Goal: Task Accomplishment & Management: Complete application form

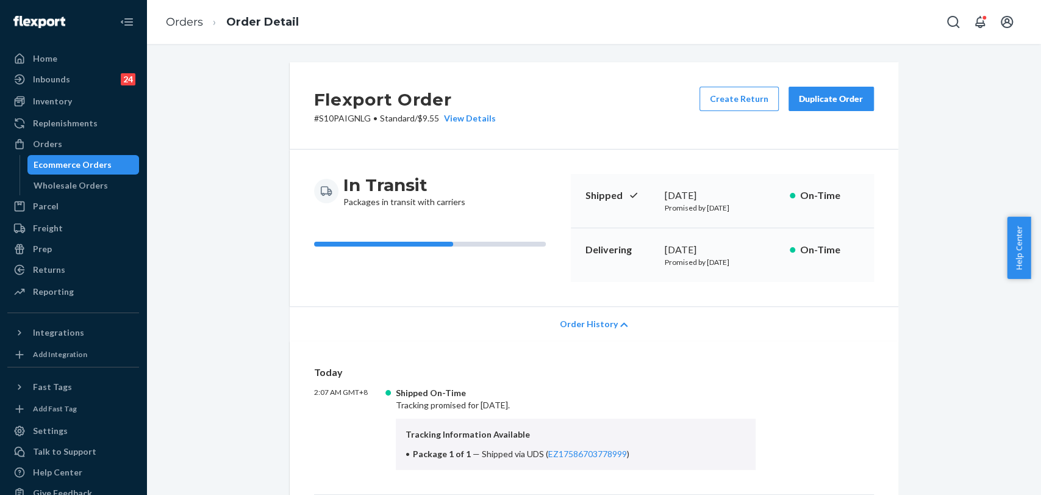
scroll to position [203, 0]
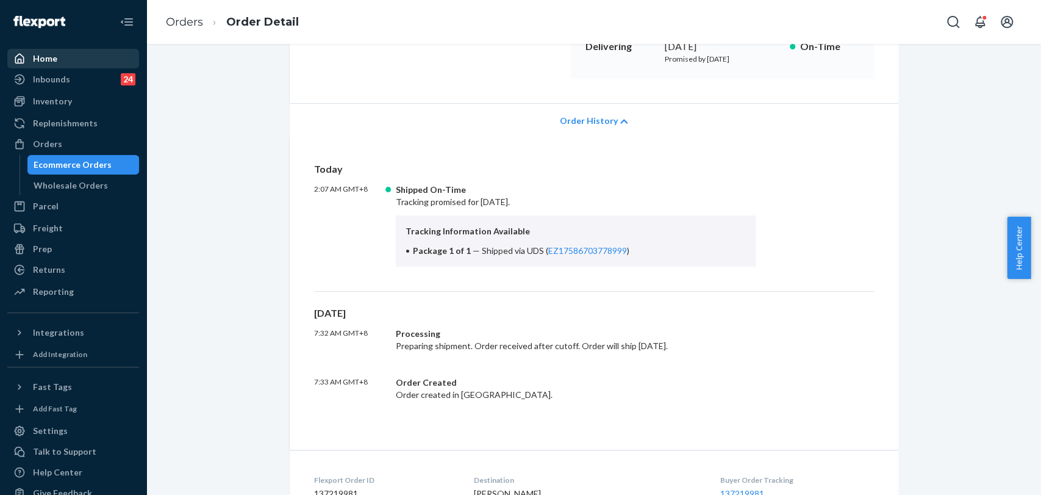
click at [82, 49] on link "Home" at bounding box center [73, 59] width 132 height 20
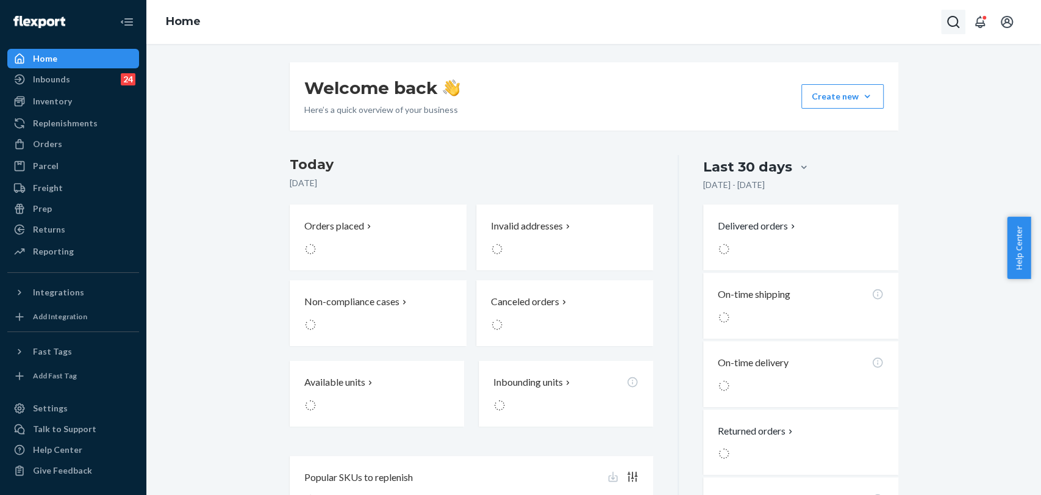
click at [951, 26] on icon "Open Search Box" at bounding box center [953, 22] width 15 height 15
type input "#BYFBW3GNGX"
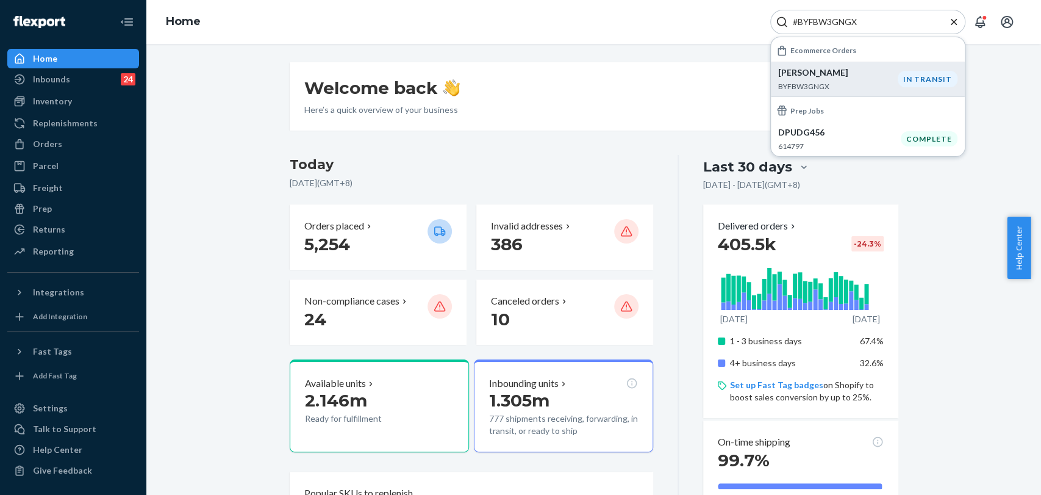
click at [886, 83] on p "BYFBW3GNGX" at bounding box center [838, 86] width 120 height 10
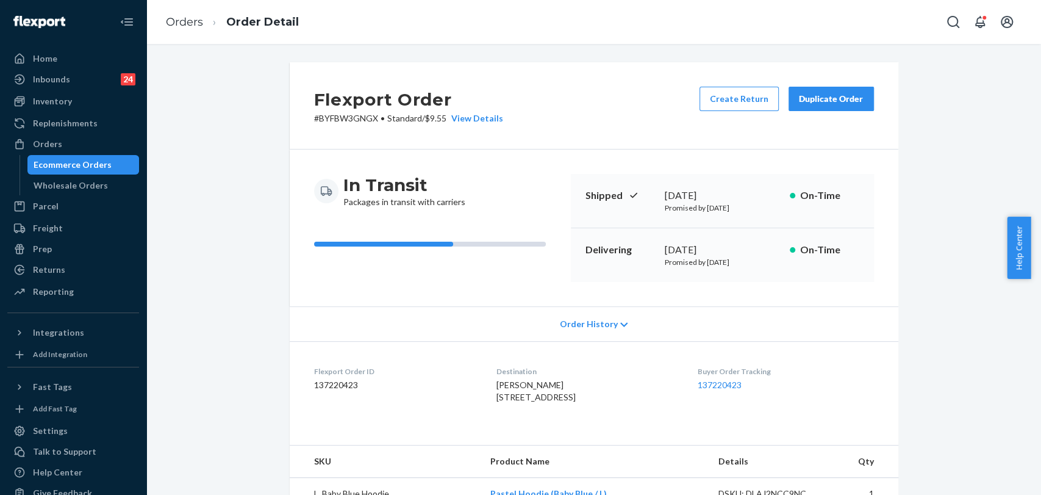
scroll to position [203, 0]
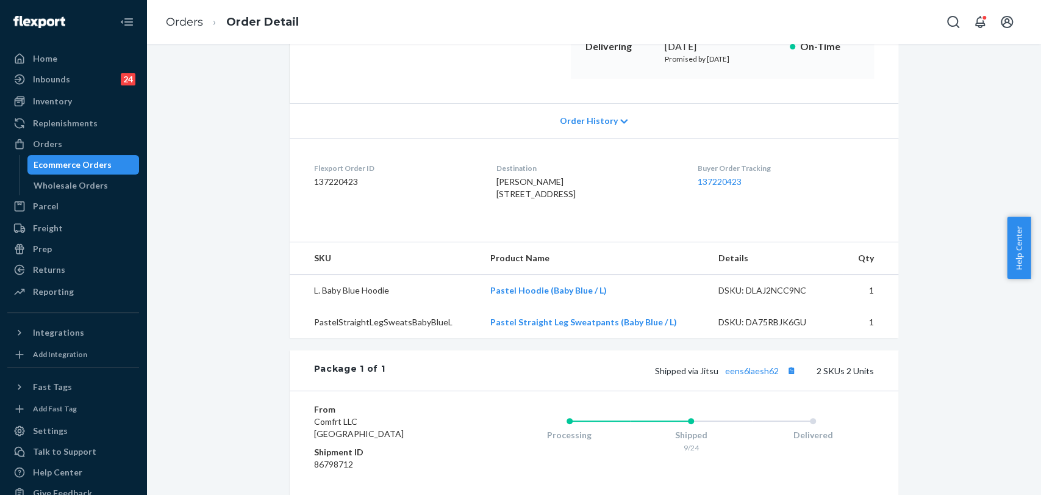
click at [566, 127] on div "Order History" at bounding box center [594, 120] width 609 height 35
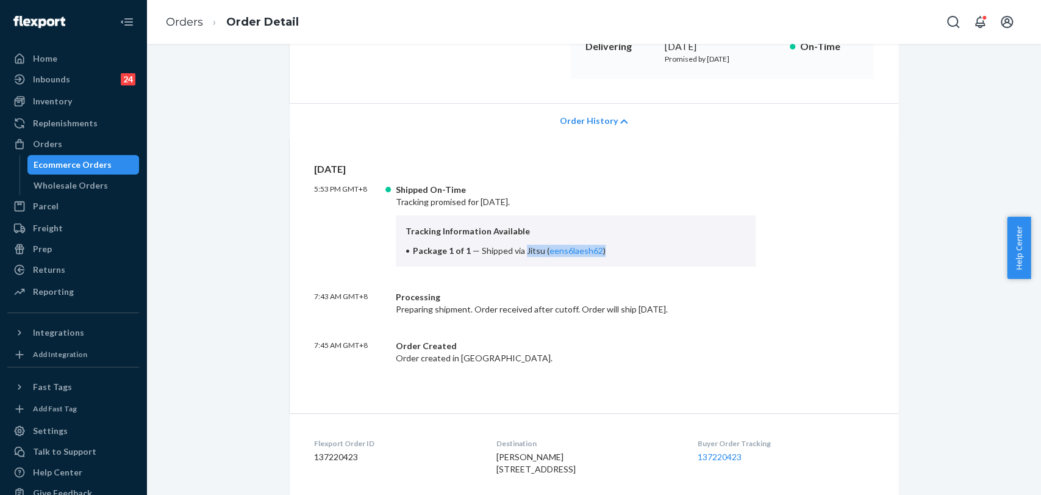
drag, startPoint x: 518, startPoint y: 250, endPoint x: 644, endPoint y: 250, distance: 125.6
click at [644, 250] on li "Package 1 of 1 — Shipped via Jitsu ( eens6laesh62 )" at bounding box center [576, 251] width 341 height 12
copy span "Jitsu ( eens6laesh62 )"
click at [46, 65] on div "Home" at bounding box center [73, 58] width 129 height 17
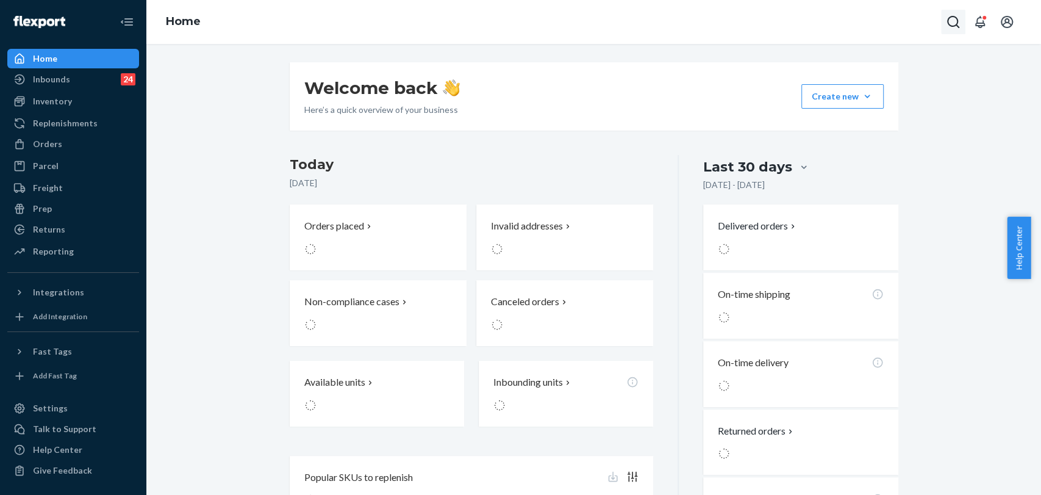
click at [943, 21] on button "Open Search Box" at bounding box center [953, 22] width 24 height 24
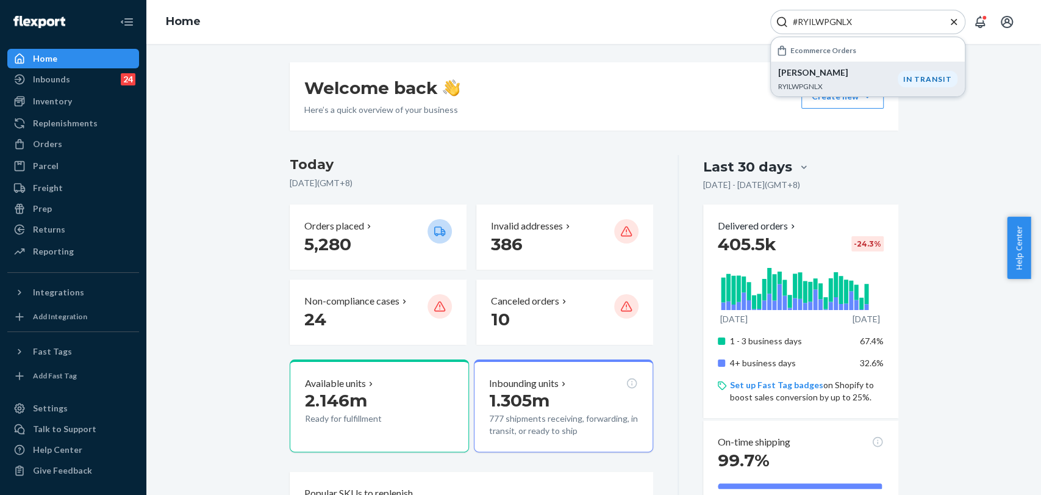
type input "#RYILWPGNLX"
click at [878, 73] on p "[PERSON_NAME]" at bounding box center [838, 72] width 120 height 12
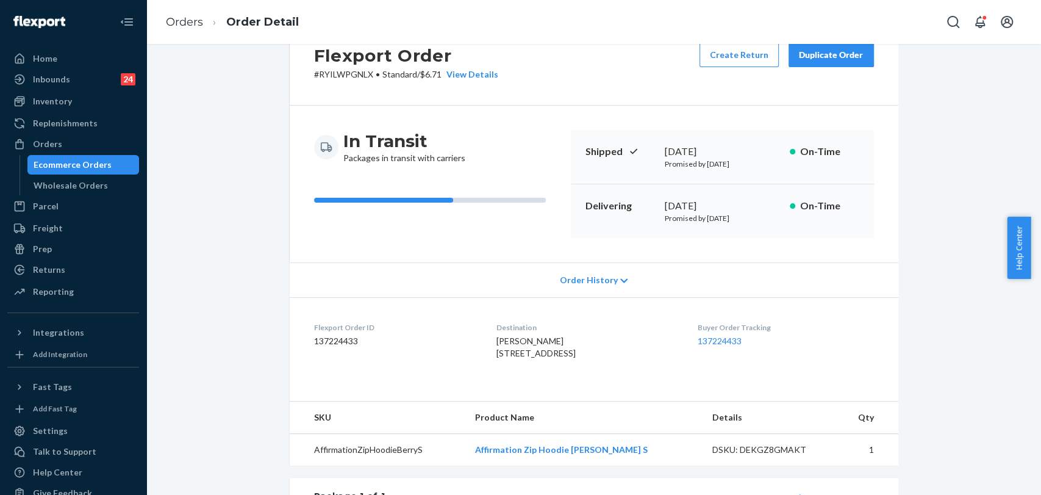
scroll to position [68, 0]
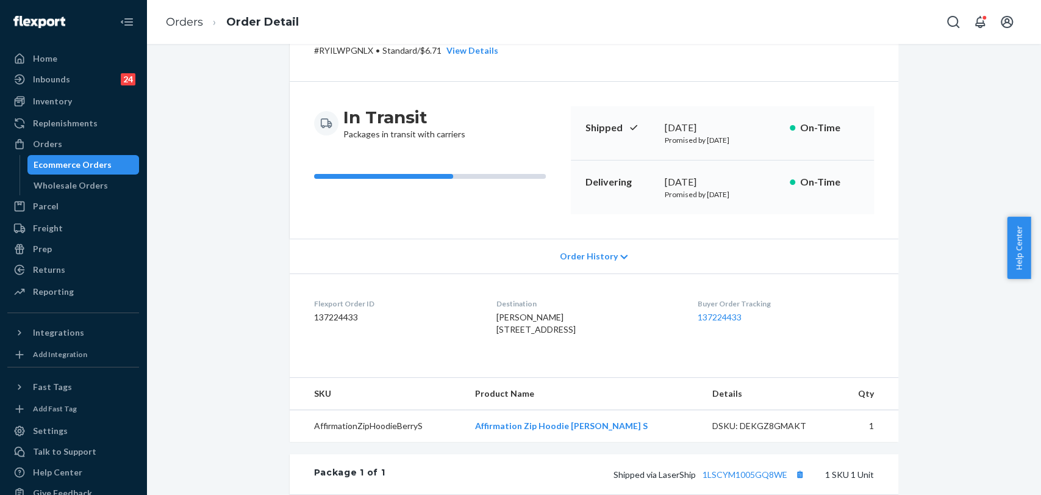
click at [582, 252] on span "Order History" at bounding box center [588, 256] width 58 height 12
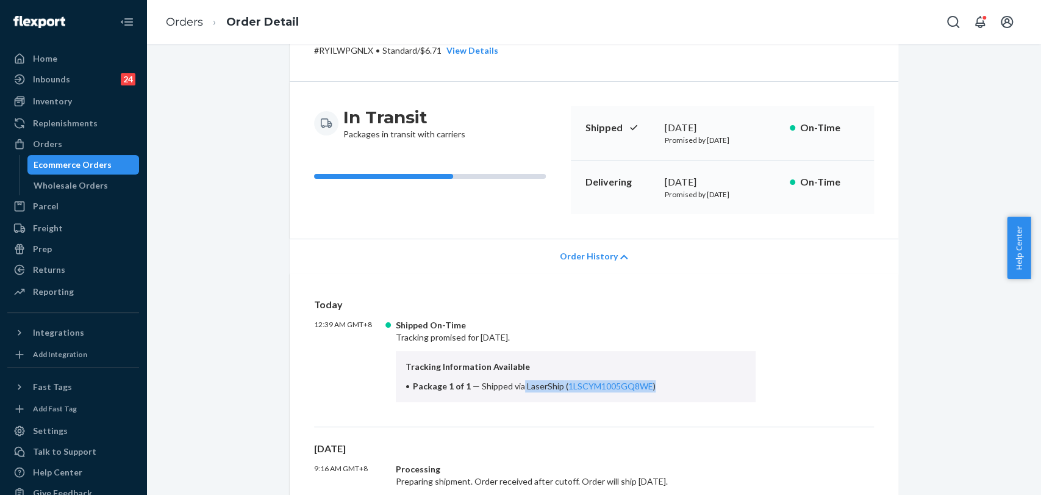
drag, startPoint x: 515, startPoint y: 383, endPoint x: 649, endPoint y: 386, distance: 133.6
click at [649, 386] on li "Package 1 of 1 — Shipped via LaserShip ( 1LSCYM1005GQ8WE )" at bounding box center [576, 386] width 341 height 12
copy span "LaserShip ( 1LSCYM1005GQ8WE )"
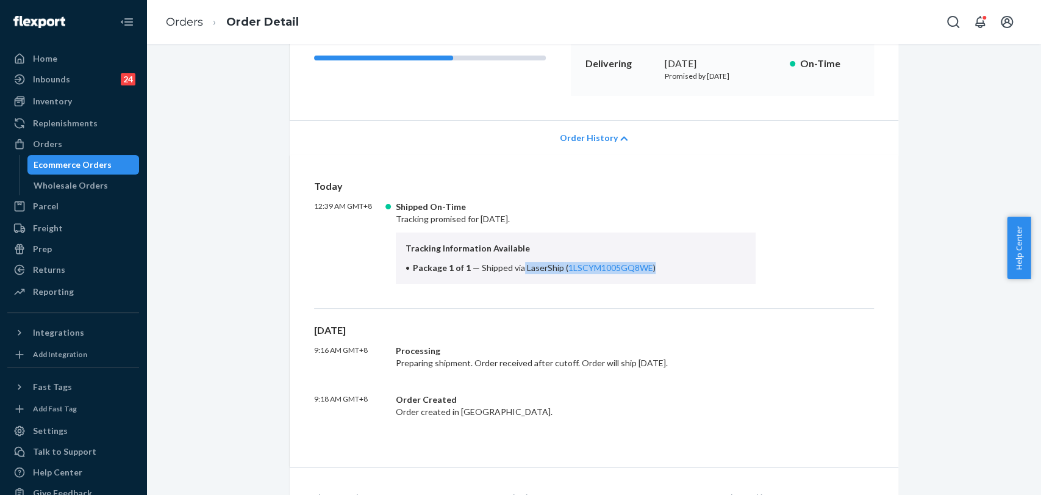
scroll to position [271, 0]
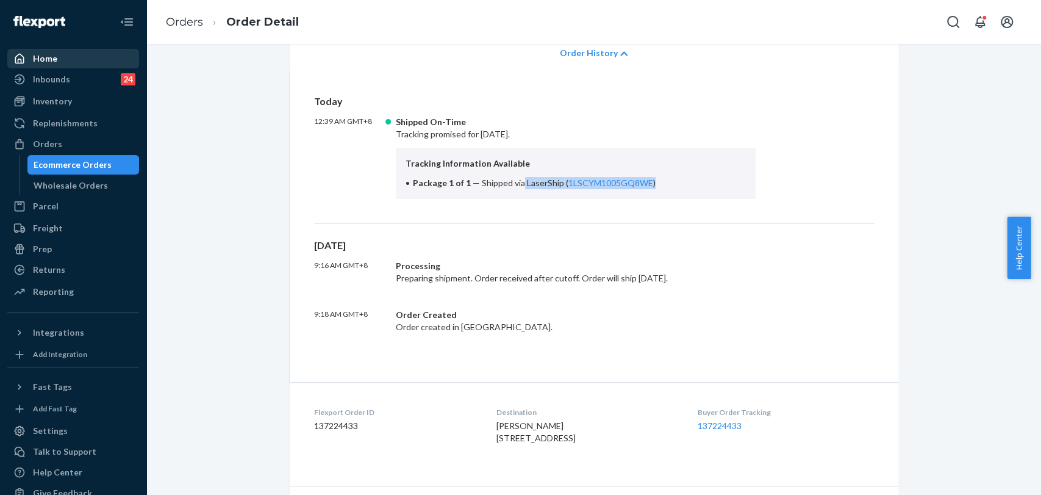
click at [41, 66] on div "Home" at bounding box center [73, 58] width 129 height 17
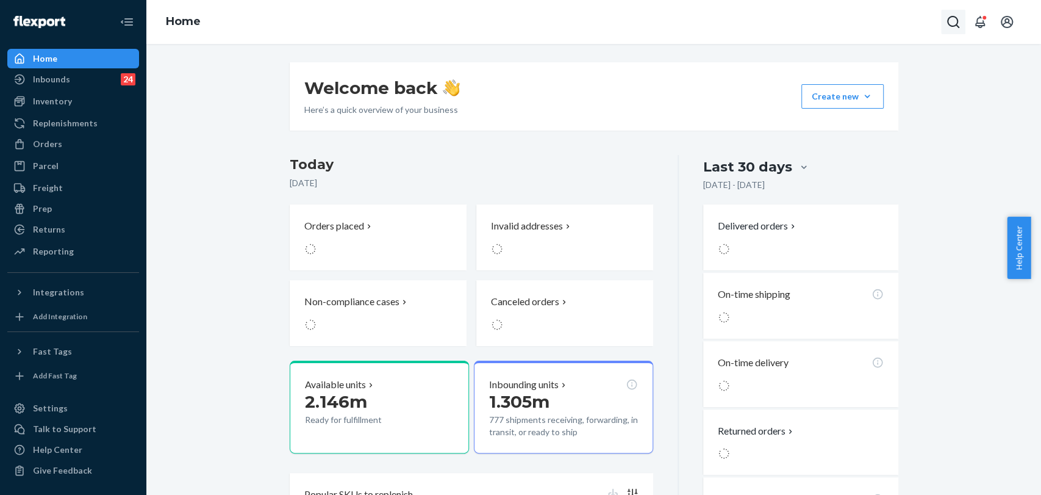
click at [945, 20] on button "Open Search Box" at bounding box center [953, 22] width 24 height 24
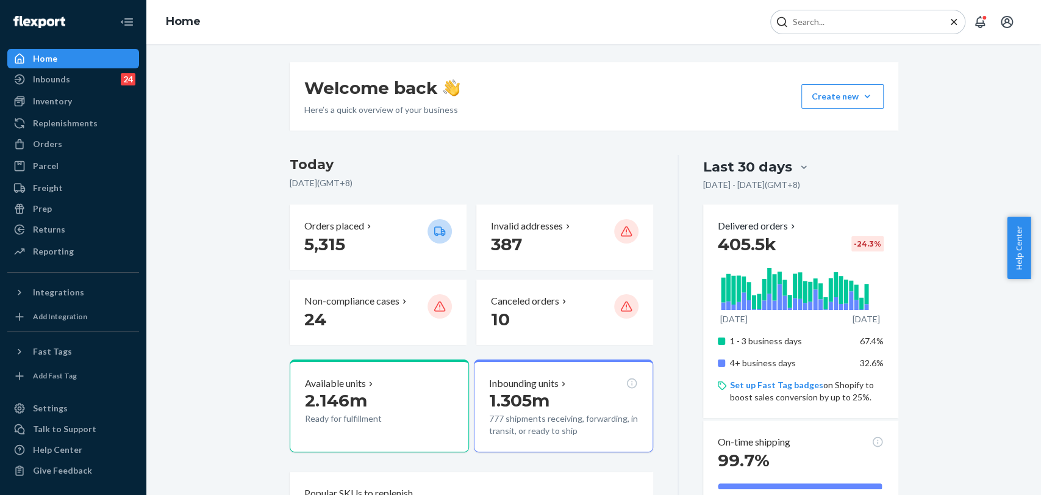
type input "#RJIP8RG3GX"
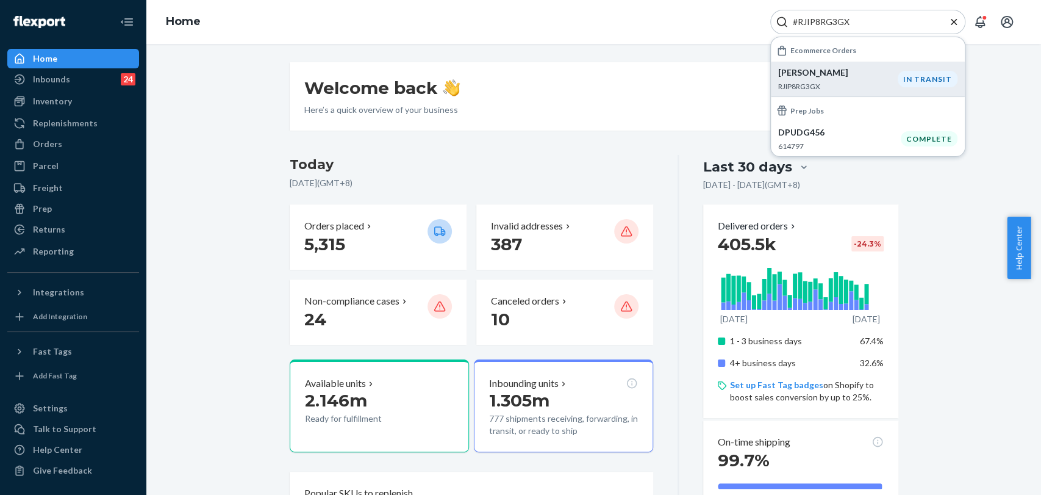
click at [821, 77] on p "[PERSON_NAME]" at bounding box center [838, 72] width 120 height 12
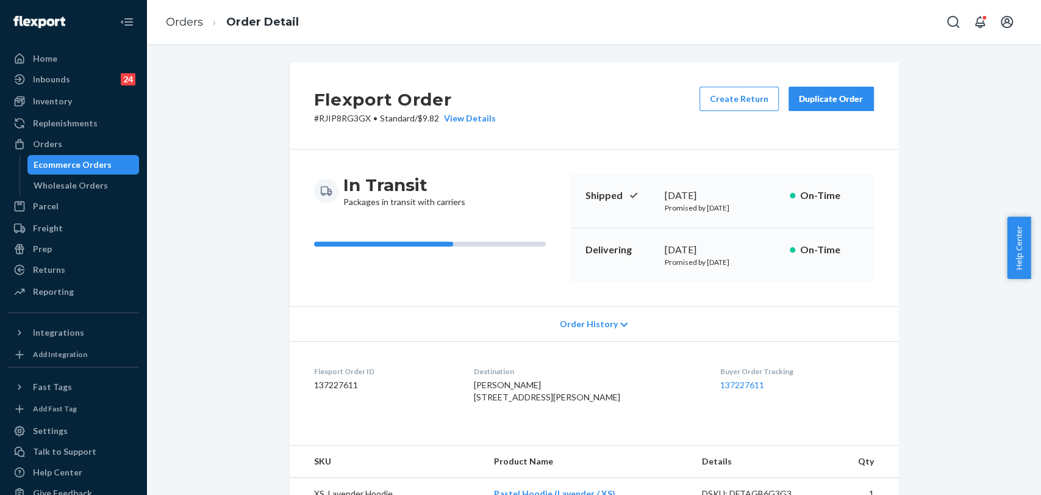
click at [595, 320] on span "Order History" at bounding box center [588, 324] width 58 height 12
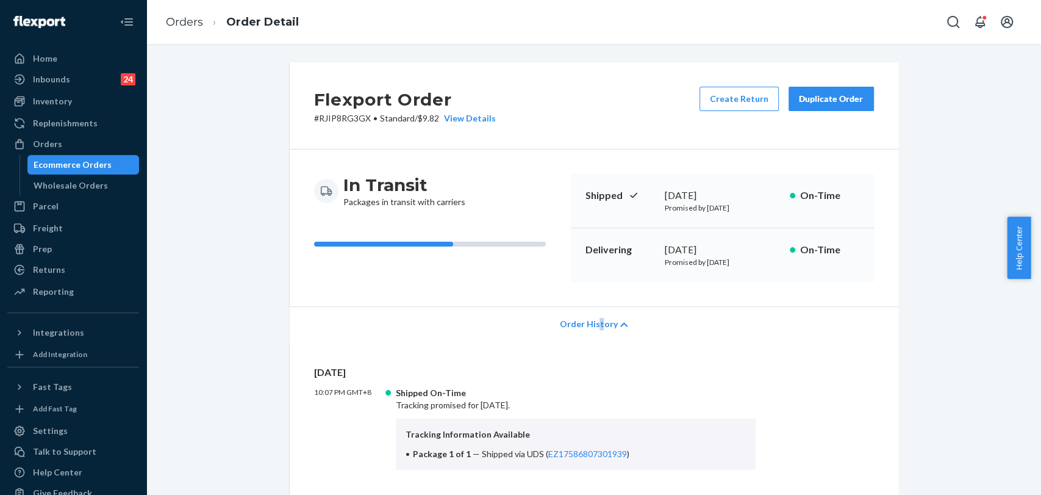
scroll to position [135, 0]
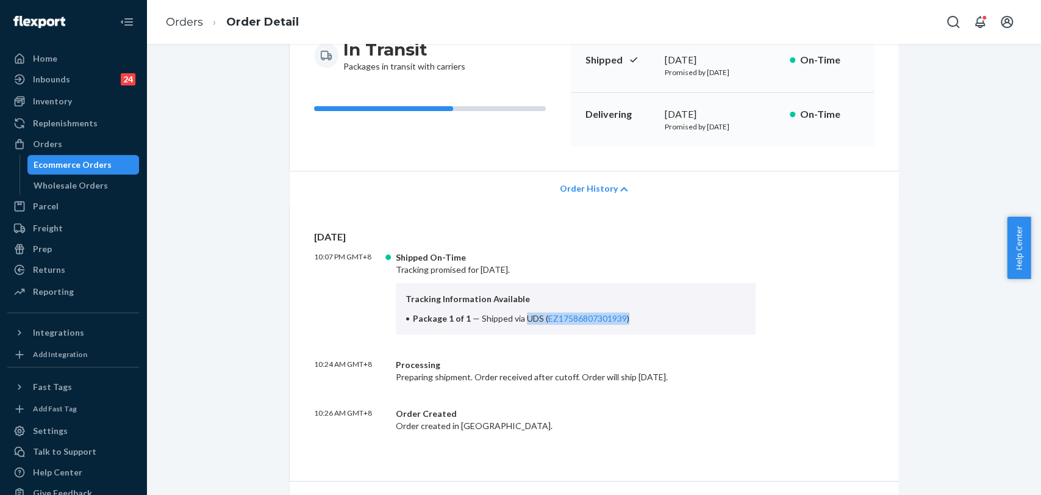
drag, startPoint x: 518, startPoint y: 317, endPoint x: 675, endPoint y: 312, distance: 157.4
click at [675, 312] on li "Package 1 of 1 — Shipped via UDS ( EZ17586807301939 )" at bounding box center [576, 318] width 341 height 12
copy span "UDS ( EZ17586807301939 )"
drag, startPoint x: 50, startPoint y: 60, endPoint x: 231, endPoint y: 54, distance: 181.2
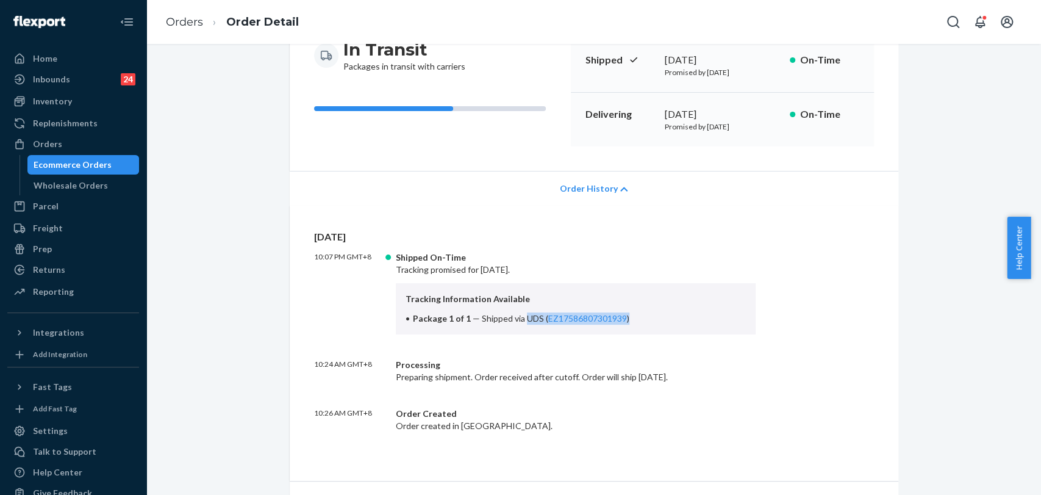
click at [50, 60] on div "Home" at bounding box center [45, 58] width 24 height 12
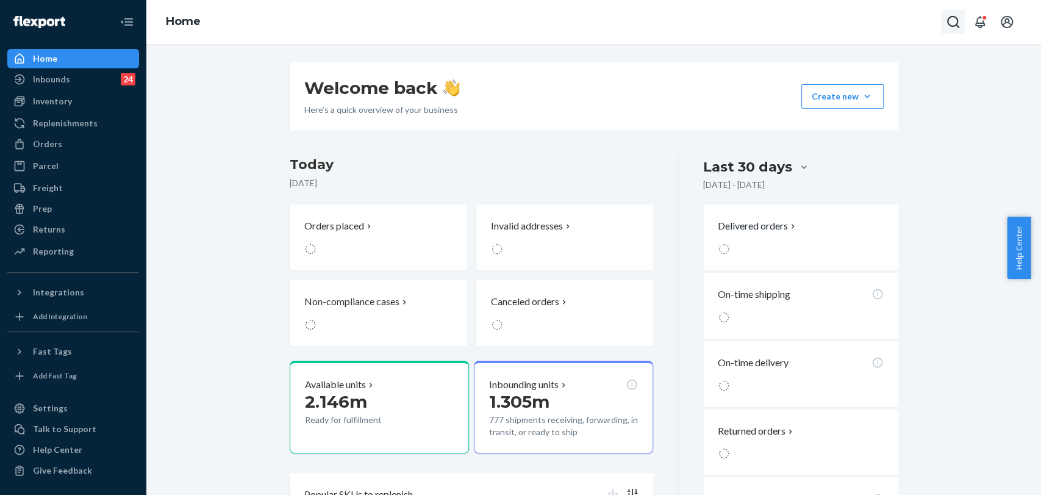
click at [941, 24] on button "Open Search Box" at bounding box center [953, 22] width 24 height 24
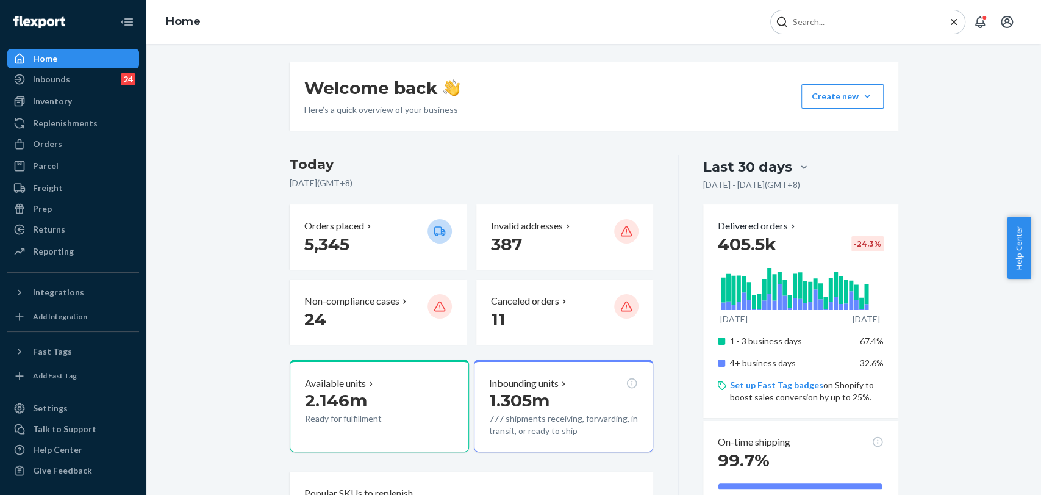
type input "#SJ-5XA0LNEL"
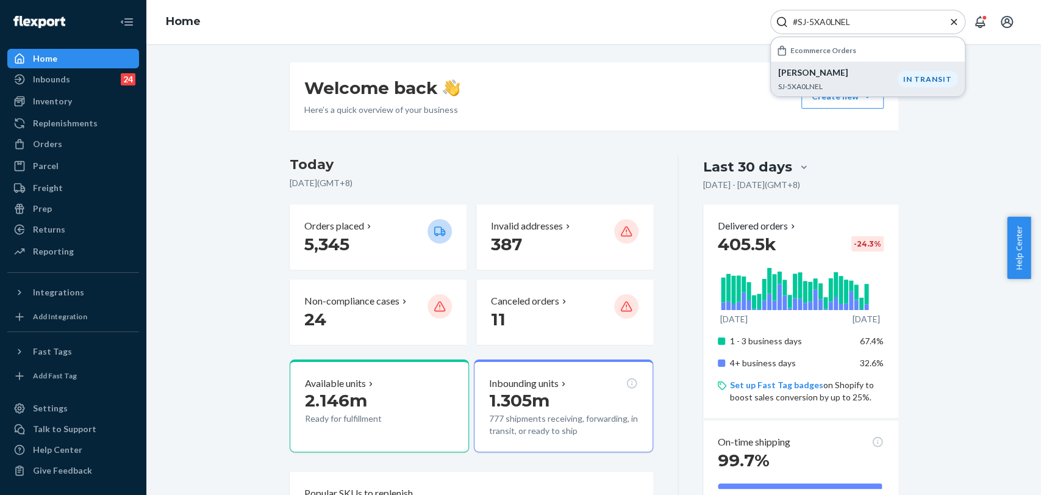
click at [836, 89] on p "SJ-5XA0LNEL" at bounding box center [838, 86] width 120 height 10
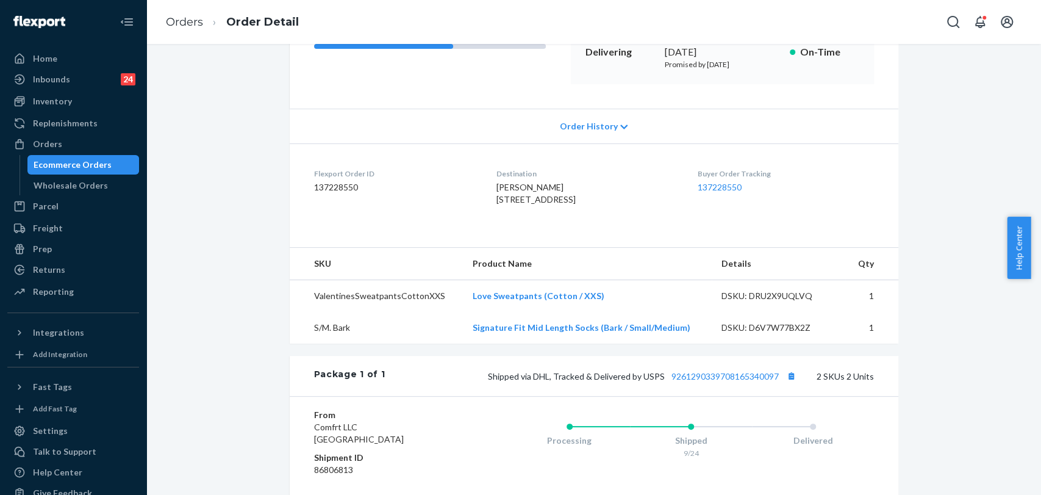
scroll to position [203, 0]
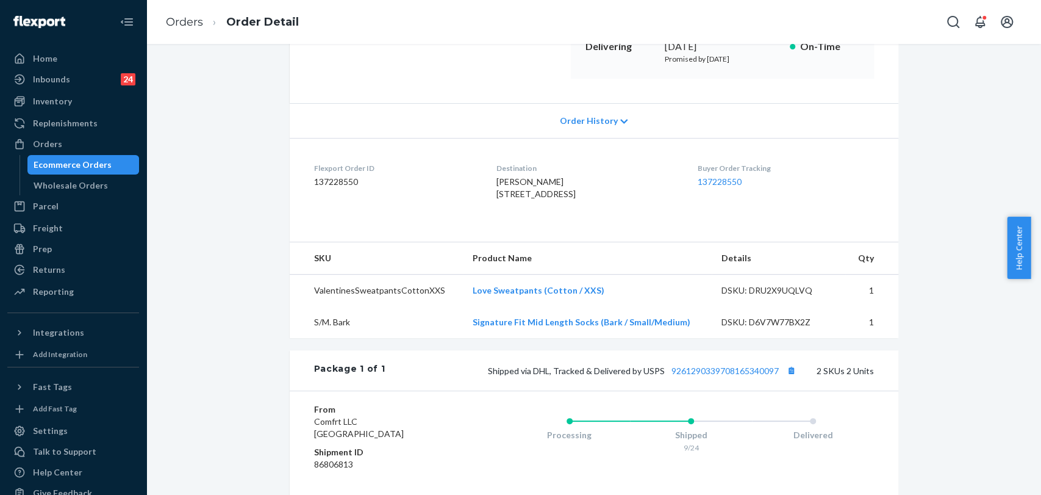
click at [582, 104] on div "Order History" at bounding box center [594, 120] width 609 height 35
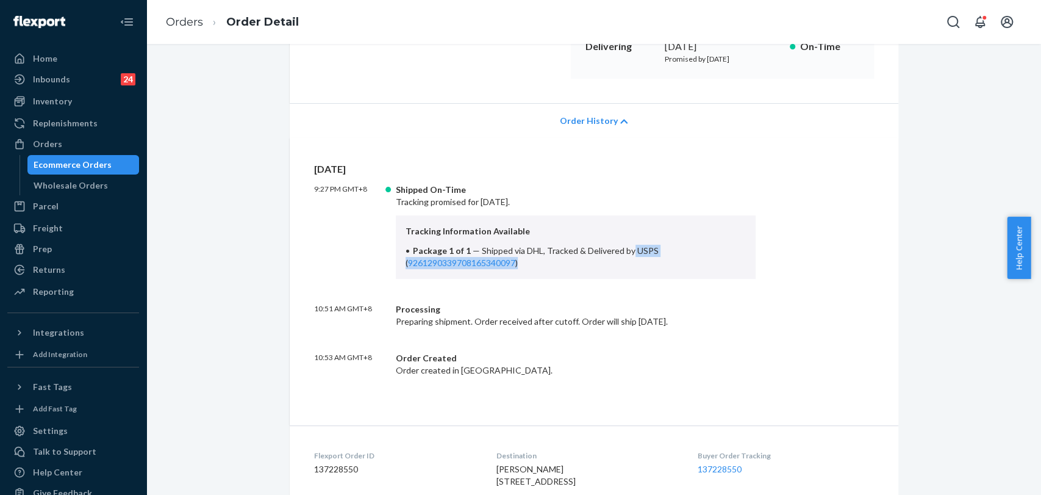
drag, startPoint x: 623, startPoint y: 248, endPoint x: 662, endPoint y: 265, distance: 42.9
click at [662, 265] on li "Package 1 of 1 — Shipped via DHL, Tracked & Delivered by USPS ( 926129033970816…" at bounding box center [576, 257] width 341 height 24
copy span "USPS ( 9261290339708165340097 )"
click at [27, 60] on div at bounding box center [23, 58] width 20 height 12
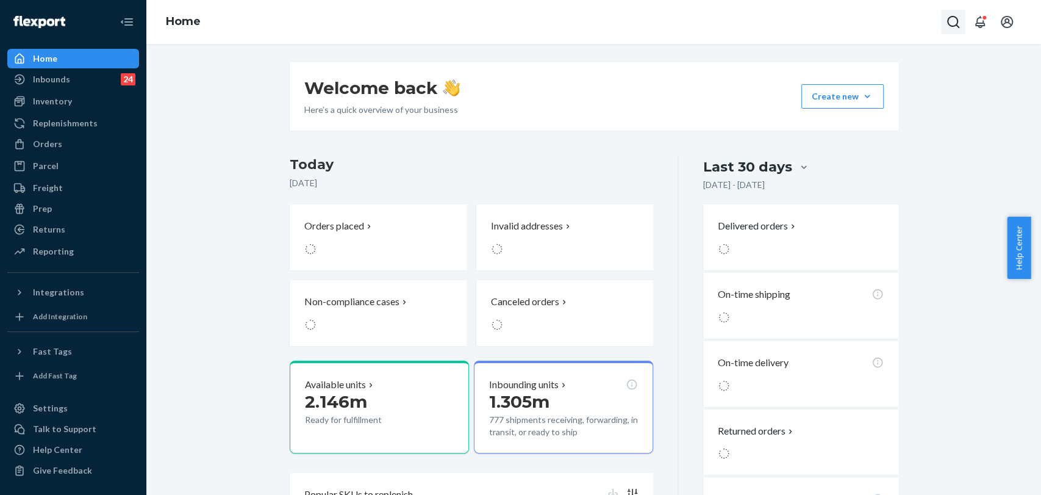
click at [956, 12] on button "Open Search Box" at bounding box center [953, 22] width 24 height 24
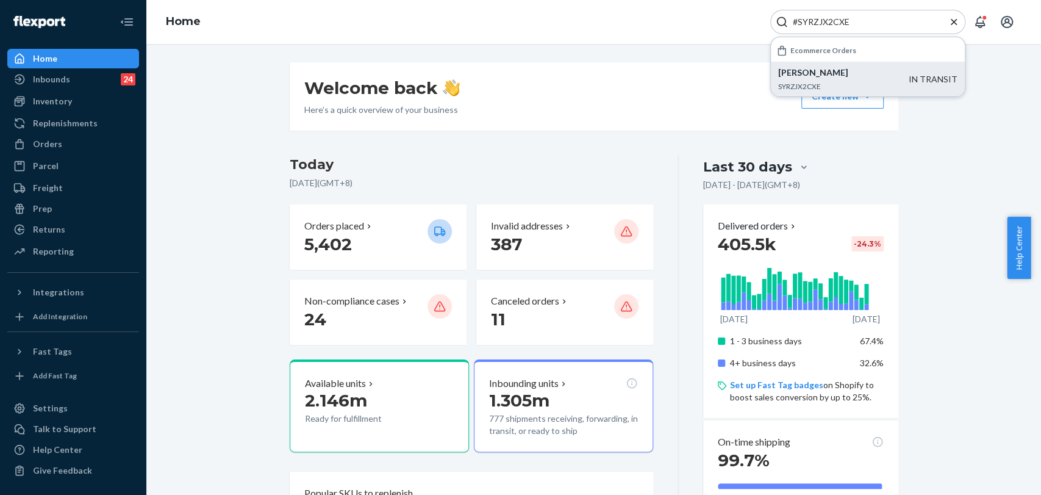
type input "#SYRZJX2CXE"
click at [785, 68] on p "[PERSON_NAME]" at bounding box center [843, 72] width 131 height 12
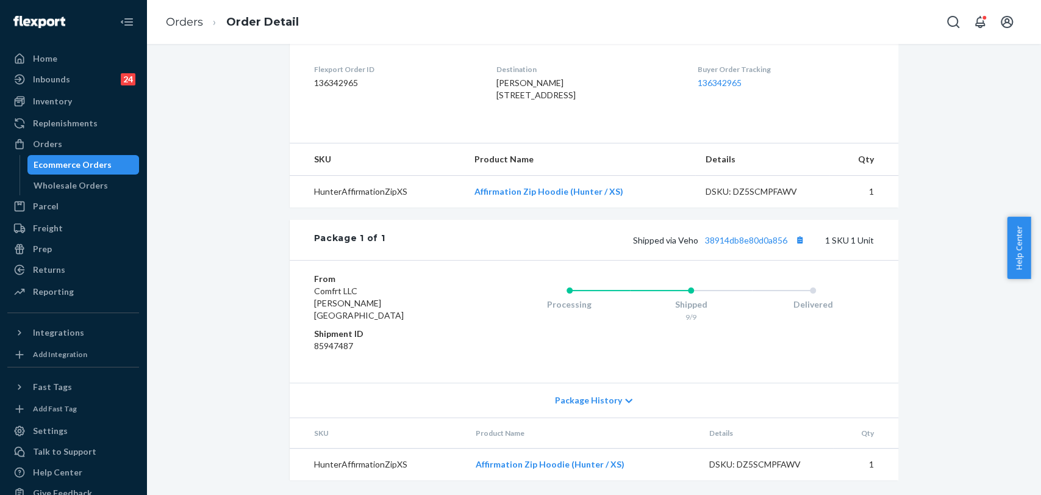
scroll to position [207, 0]
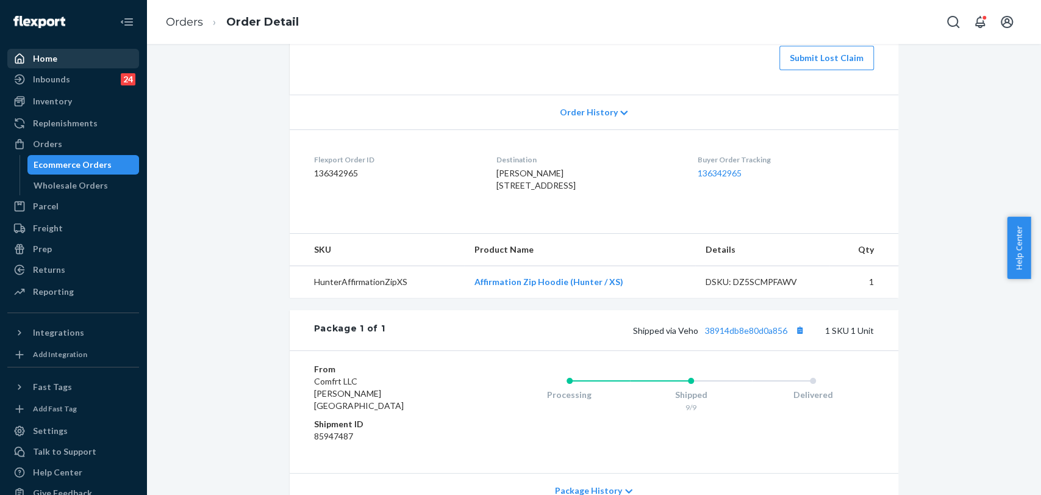
click at [49, 56] on div "Home" at bounding box center [45, 58] width 24 height 12
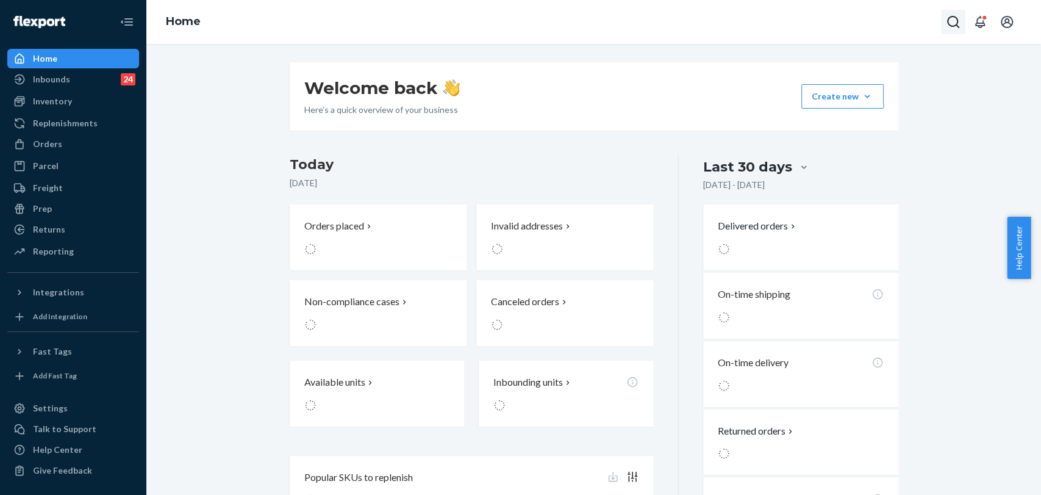
click at [950, 20] on icon "Open Search Box" at bounding box center [953, 22] width 15 height 15
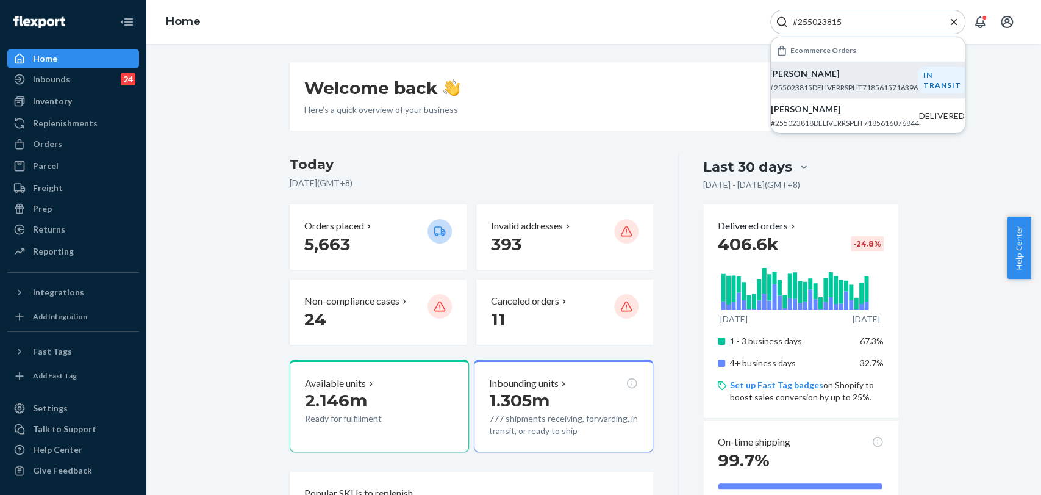
type input "#255023815"
click at [851, 74] on p "[PERSON_NAME]" at bounding box center [844, 74] width 148 height 12
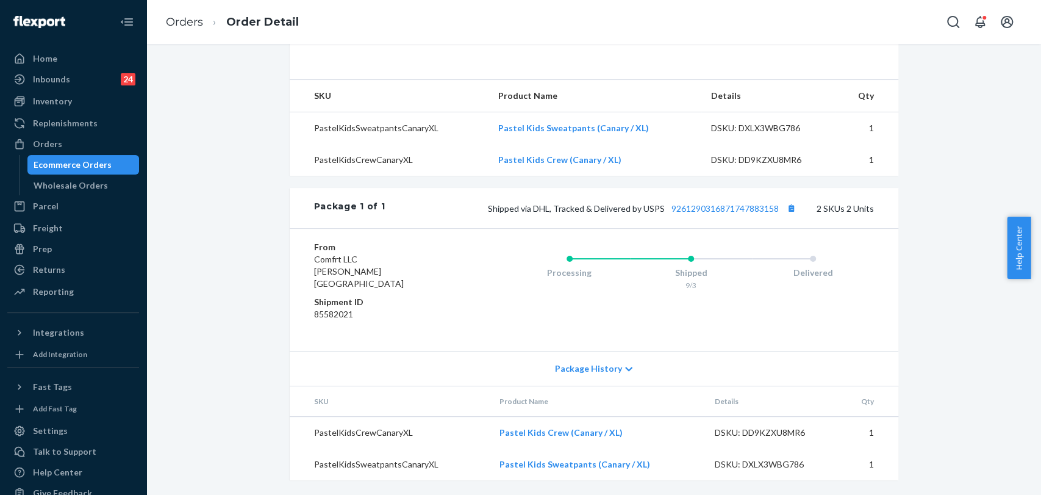
scroll to position [451, 0]
click at [617, 362] on div "Package History" at bounding box center [594, 368] width 609 height 35
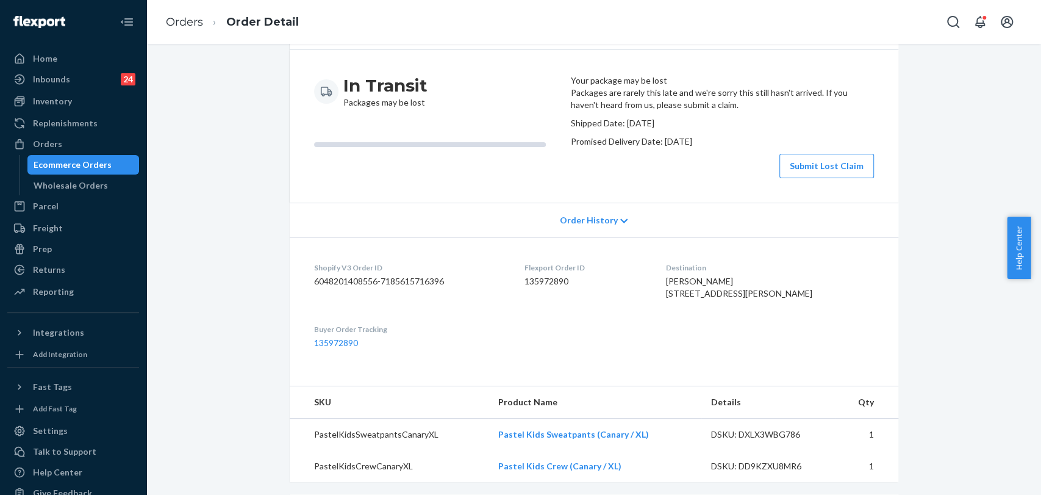
scroll to position [0, 0]
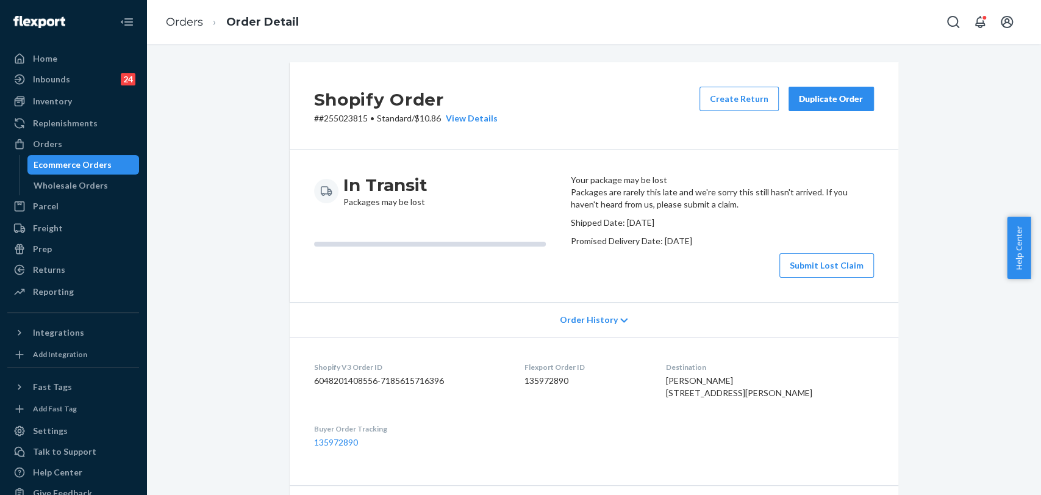
click at [854, 93] on div "Duplicate Order" at bounding box center [831, 99] width 65 height 12
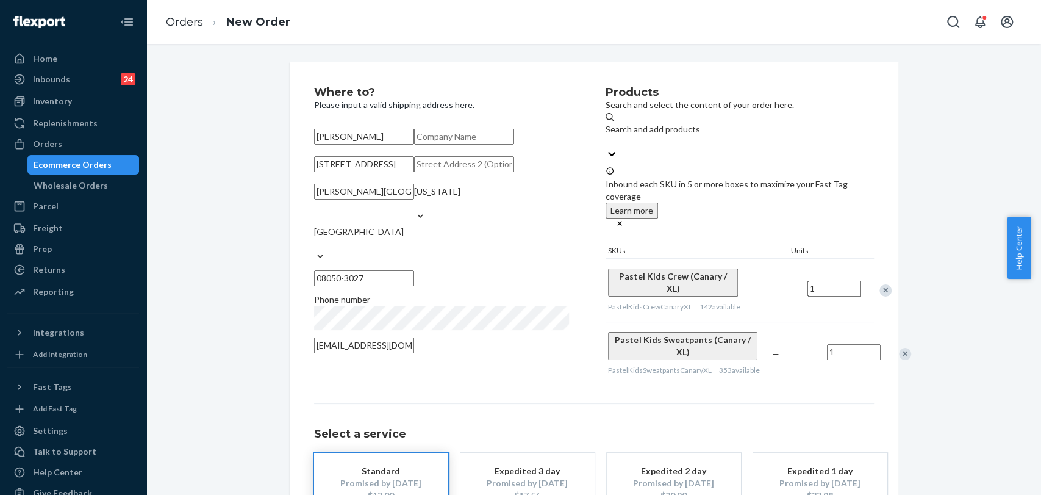
click at [317, 136] on input "[PERSON_NAME]" at bounding box center [364, 137] width 100 height 16
click at [346, 138] on input "[PERSON_NAME]" at bounding box center [364, 137] width 100 height 16
type input "[PERSON_NAME]"
drag, startPoint x: 310, startPoint y: 207, endPoint x: 403, endPoint y: 207, distance: 92.1
click at [403, 172] on input "[STREET_ADDRESS]" at bounding box center [364, 164] width 100 height 16
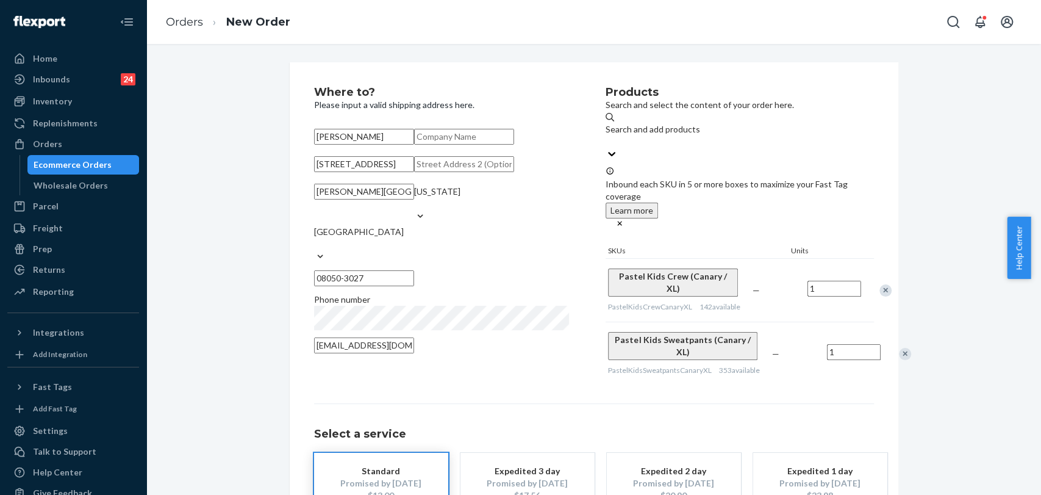
paste input "[STREET_ADDRESS]"
type input "[STREET_ADDRESS]"
type input "[GEOGRAPHIC_DATA]"
type input "08758"
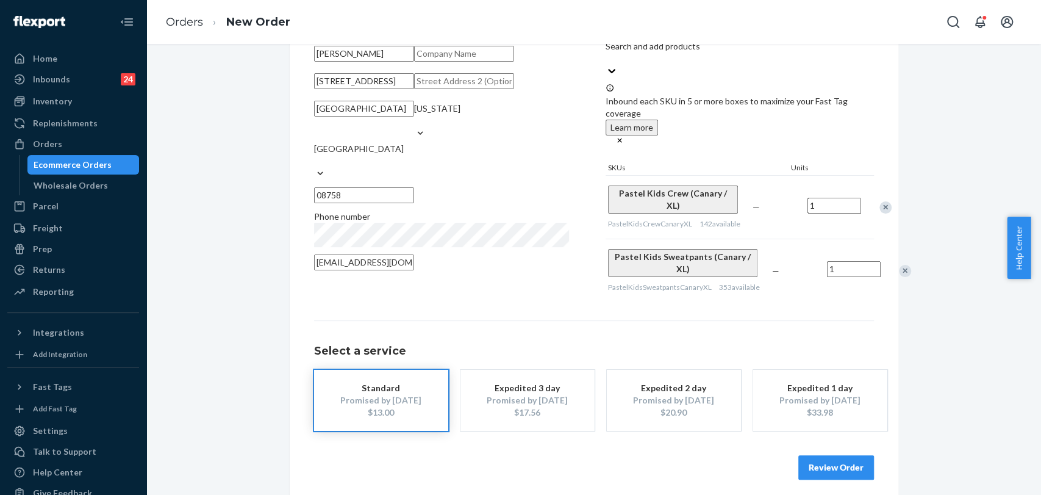
scroll to position [122, 0]
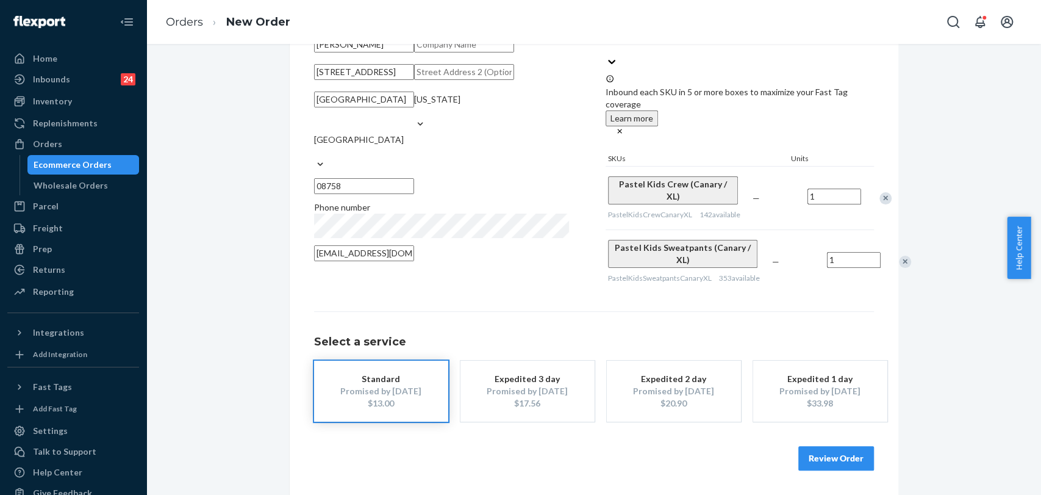
drag, startPoint x: 298, startPoint y: 162, endPoint x: 224, endPoint y: 159, distance: 73.2
click at [218, 178] on div "Where to? Please input a valid shipping address here. [PERSON_NAME] [STREET_ADD…" at bounding box center [594, 232] width 876 height 524
paste input "[GEOGRAPHIC_DATA]"
type input "[GEOGRAPHIC_DATA]"
click at [837, 451] on button "Review Order" at bounding box center [836, 458] width 76 height 24
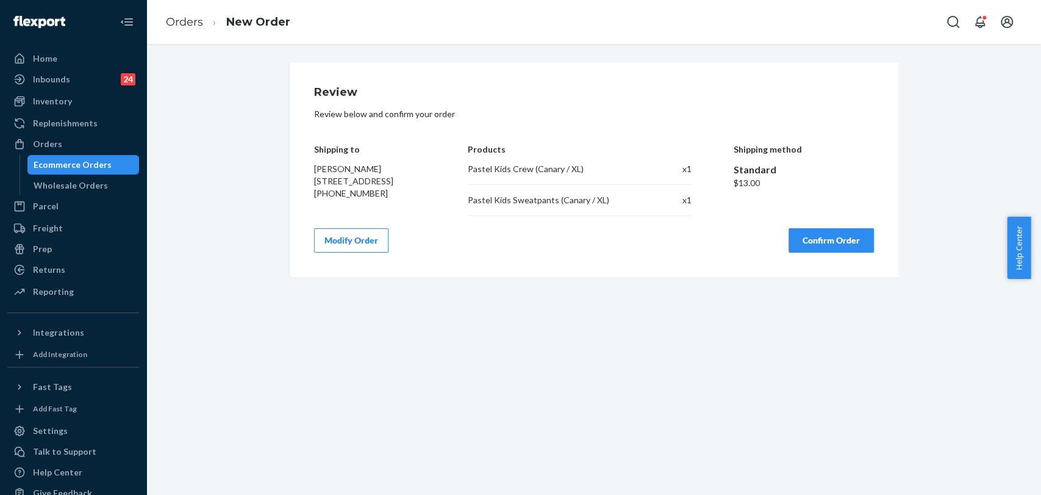
scroll to position [0, 0]
click at [815, 226] on div "Review Review below and confirm your order Shipping to [PERSON_NAME] [STREET_AD…" at bounding box center [594, 170] width 560 height 166
click at [820, 237] on button "Confirm Order" at bounding box center [831, 240] width 85 height 24
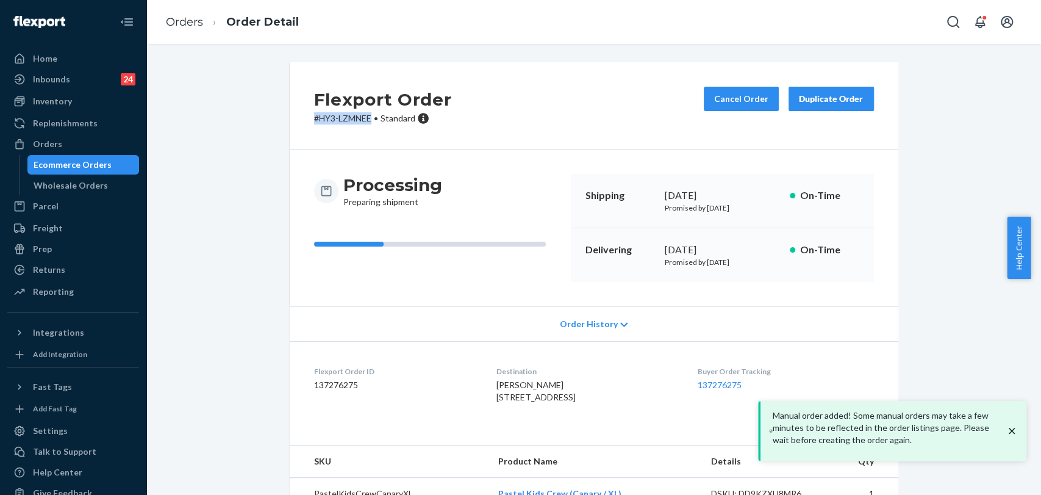
drag, startPoint x: 367, startPoint y: 120, endPoint x: 256, endPoint y: 126, distance: 111.8
click at [256, 126] on div "Flexport Order # HY3-LZMNEE • Standard Cancel Order Duplicate Order Processing …" at bounding box center [594, 308] width 876 height 493
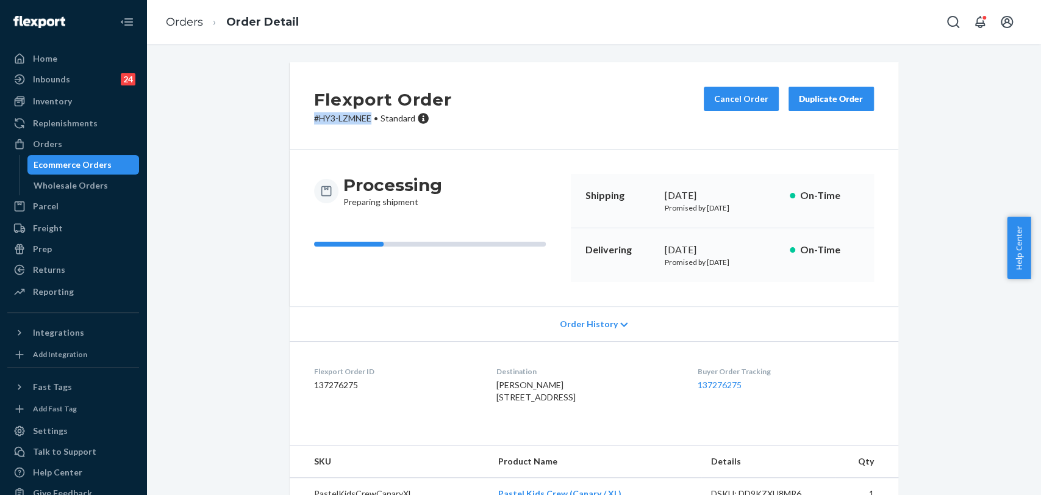
copy p "# HY3-LZMNEE"
click at [30, 60] on div at bounding box center [23, 58] width 20 height 12
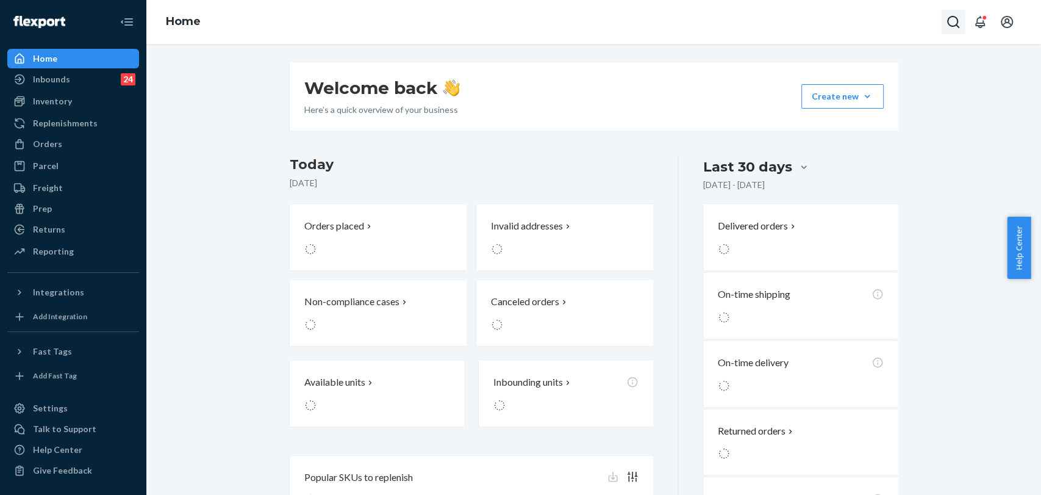
click at [953, 17] on icon "Open Search Box" at bounding box center [953, 22] width 15 height 15
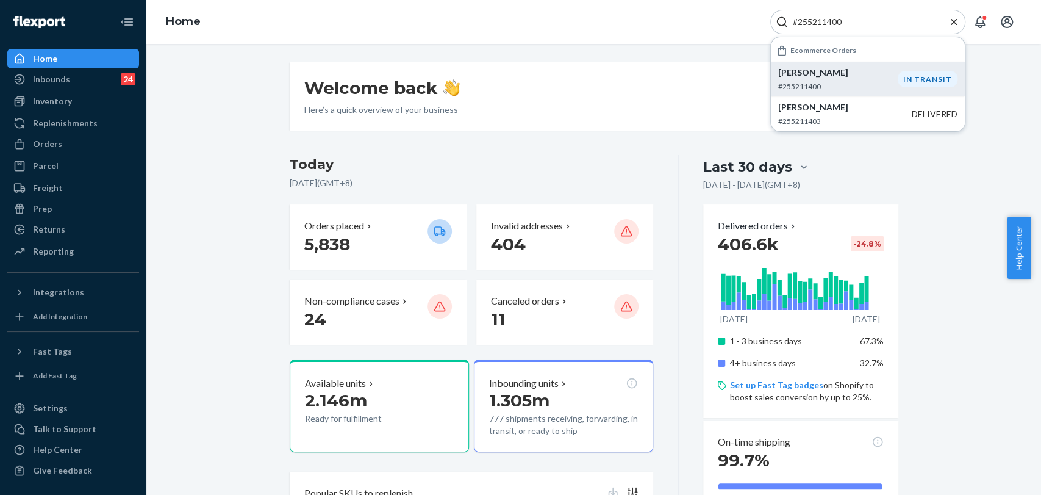
type input "#255211400"
click at [795, 76] on p "[PERSON_NAME]" at bounding box center [838, 72] width 120 height 12
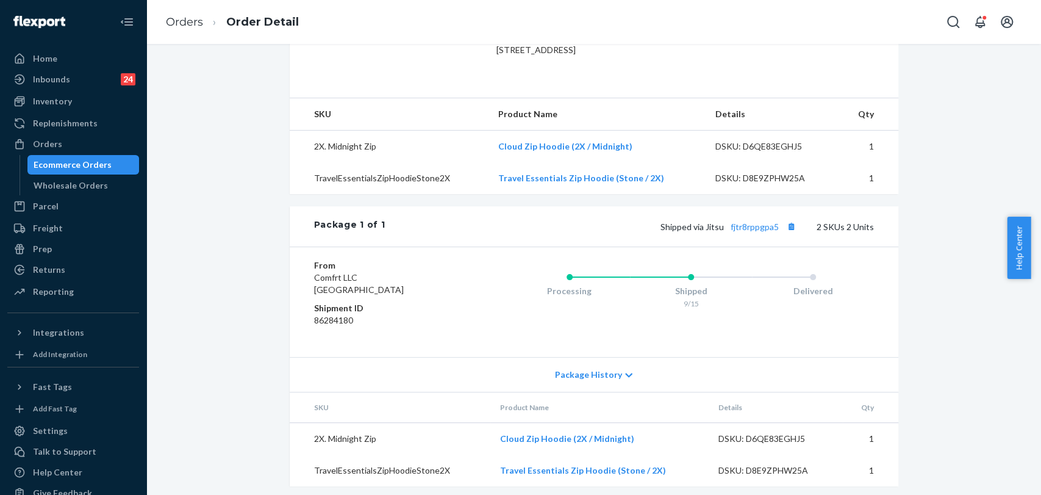
scroll to position [377, 0]
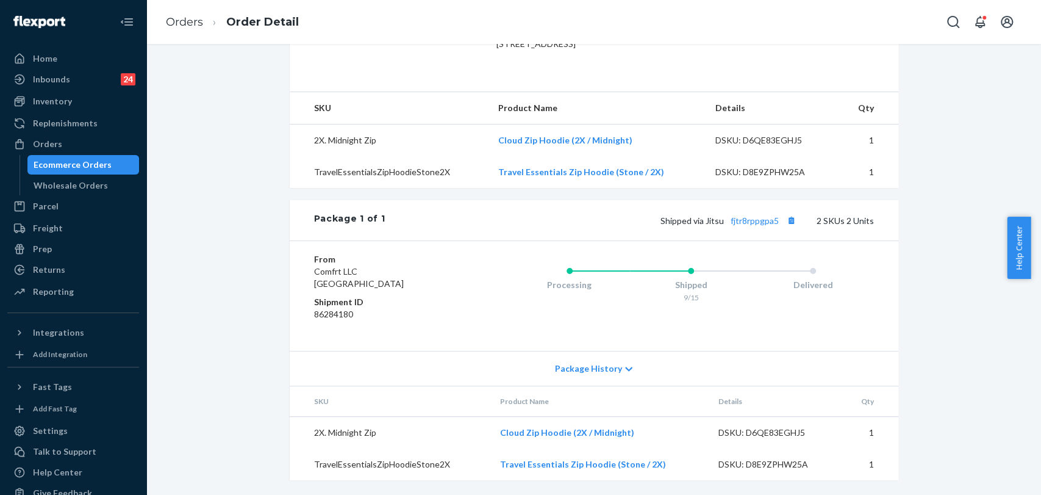
click at [606, 362] on span "Package History" at bounding box center [588, 368] width 67 height 12
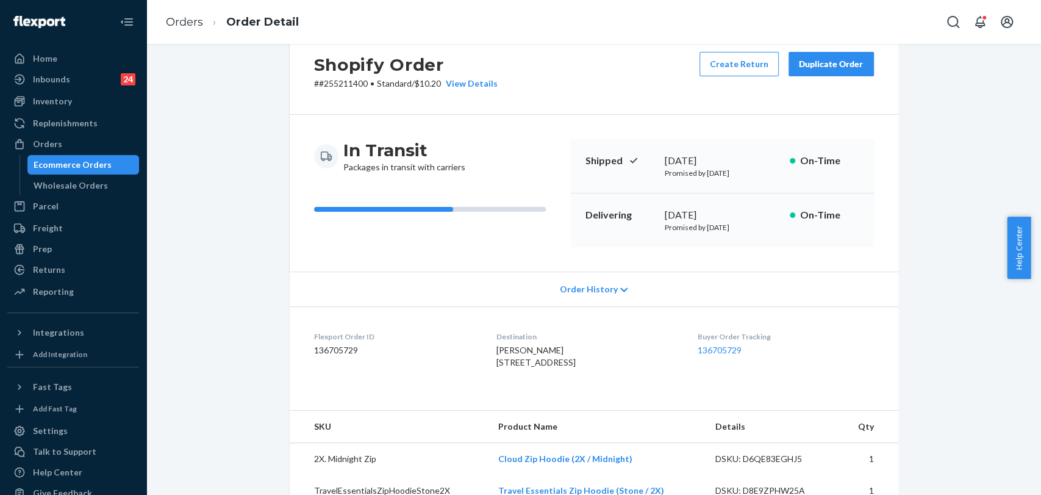
scroll to position [0, 0]
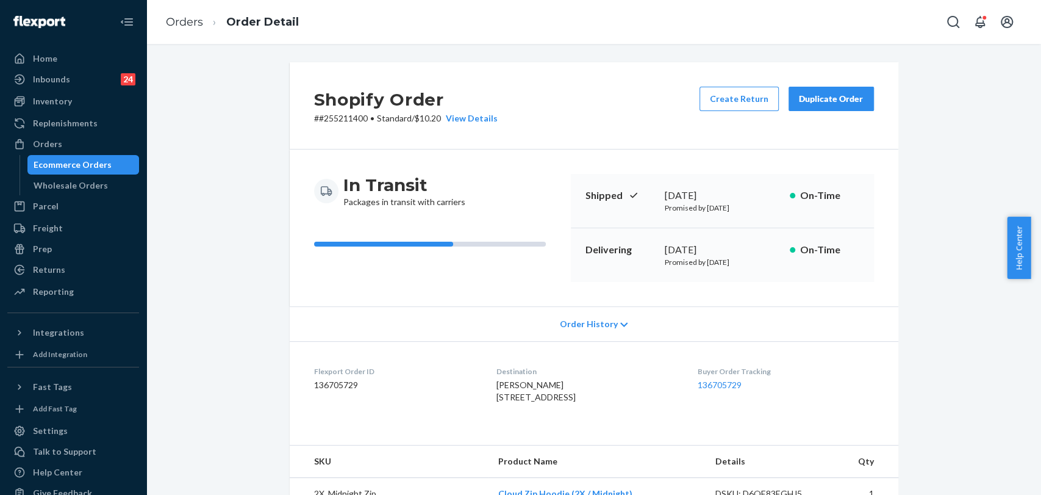
click at [589, 326] on span "Order History" at bounding box center [588, 324] width 58 height 12
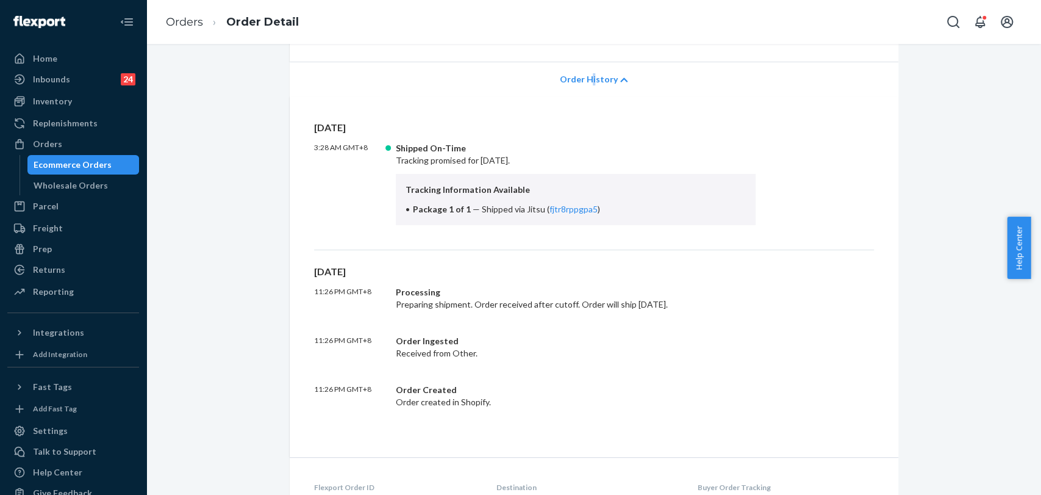
scroll to position [176, 0]
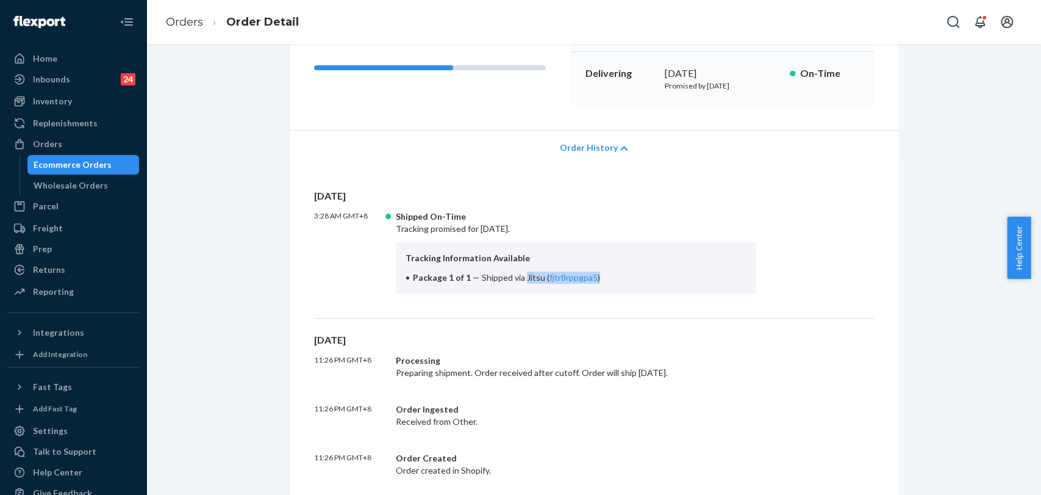
drag, startPoint x: 518, startPoint y: 274, endPoint x: 590, endPoint y: 277, distance: 72.6
click at [590, 277] on li "Package 1 of 1 — Shipped via Jitsu ( fjtr8rppgpa5 )" at bounding box center [576, 277] width 341 height 12
copy span "Jitsu ( fjtr8rppgpa5 )"
click at [62, 55] on div "Home" at bounding box center [73, 58] width 129 height 17
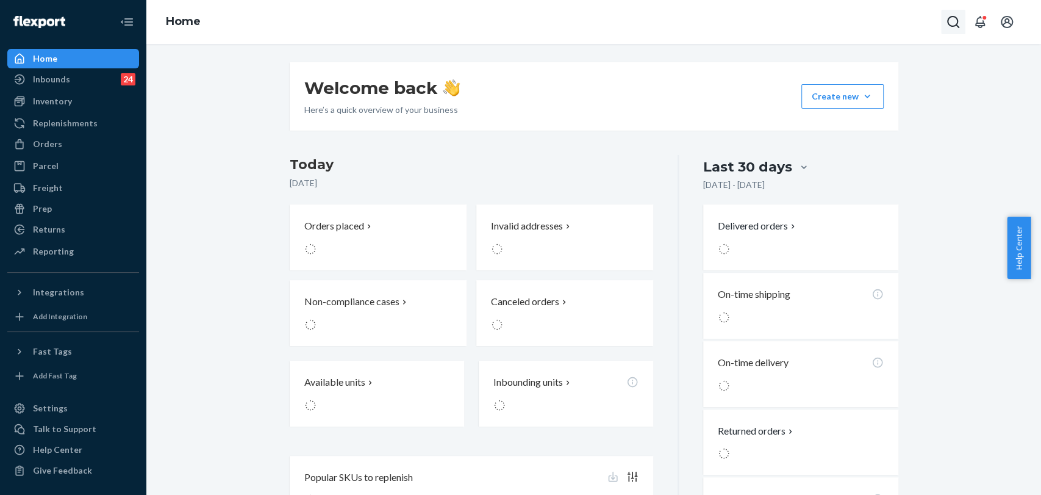
click at [950, 27] on icon "Open Search Box" at bounding box center [953, 22] width 15 height 15
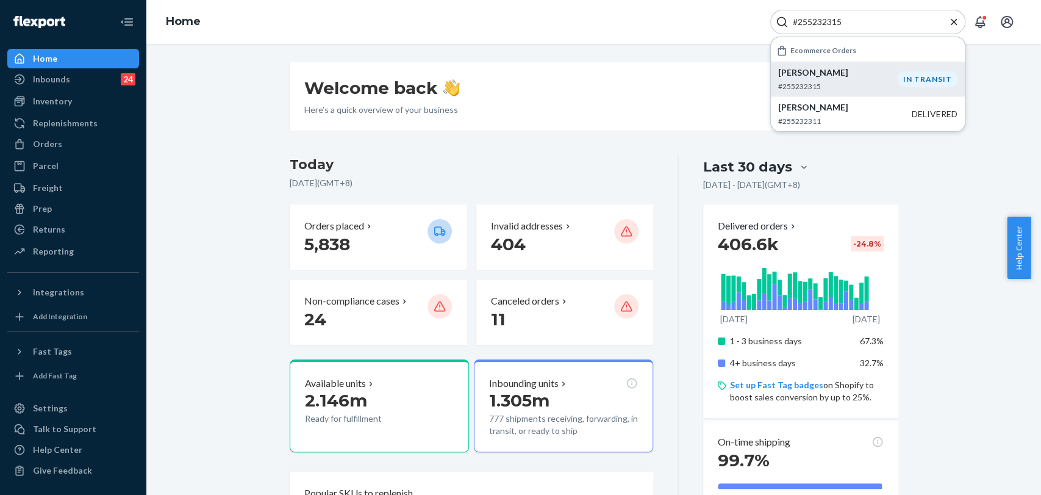
type input "#255232315"
click at [804, 66] on p "[PERSON_NAME]" at bounding box center [838, 72] width 120 height 12
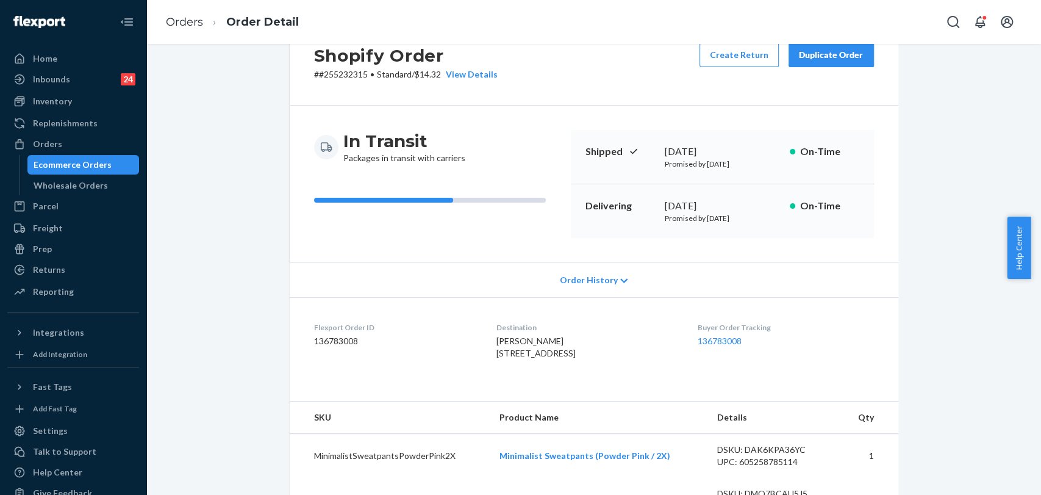
scroll to position [135, 0]
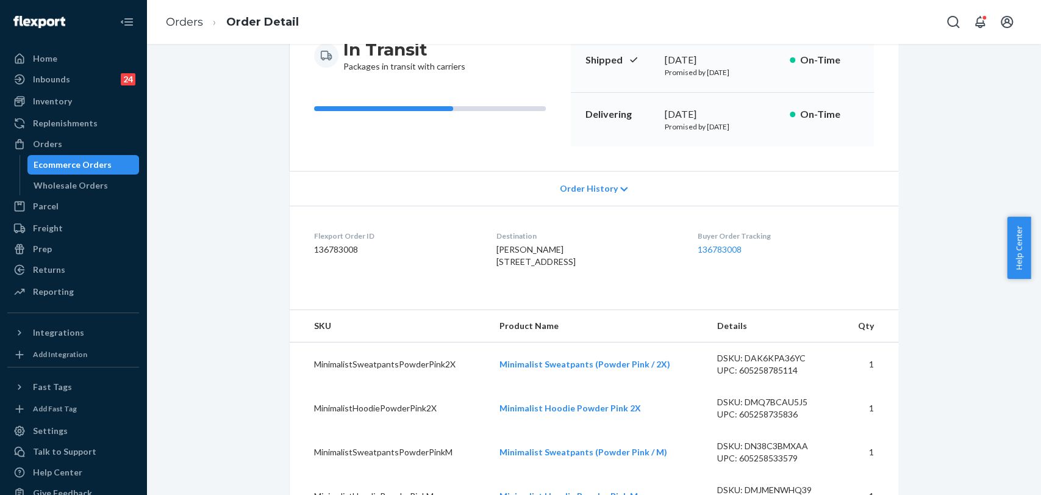
click at [537, 191] on div "Order History" at bounding box center [594, 188] width 609 height 35
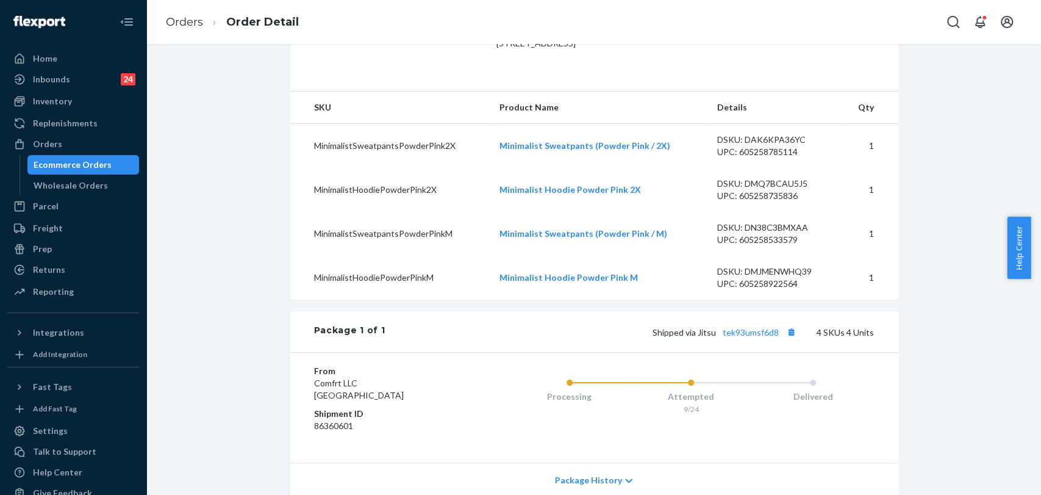
scroll to position [925, 0]
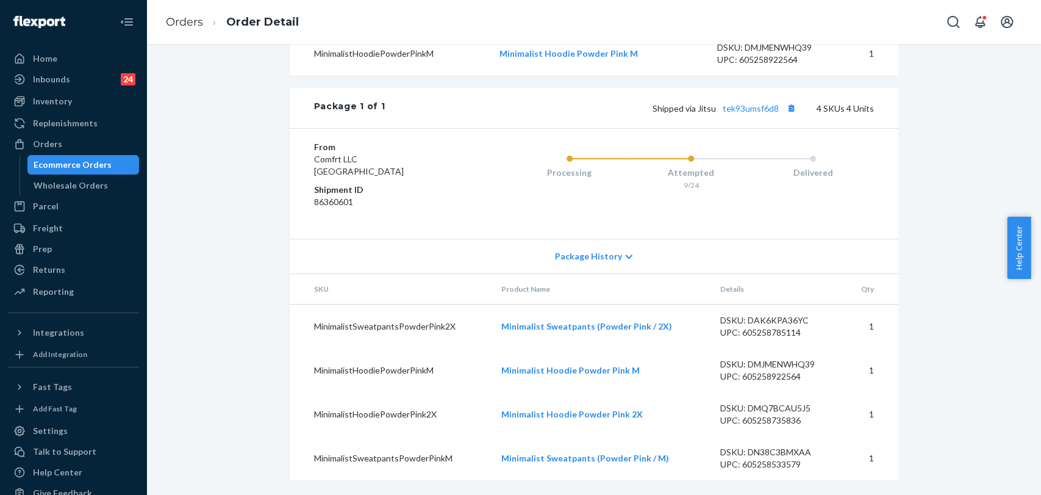
click at [576, 254] on span "Package History" at bounding box center [588, 256] width 67 height 12
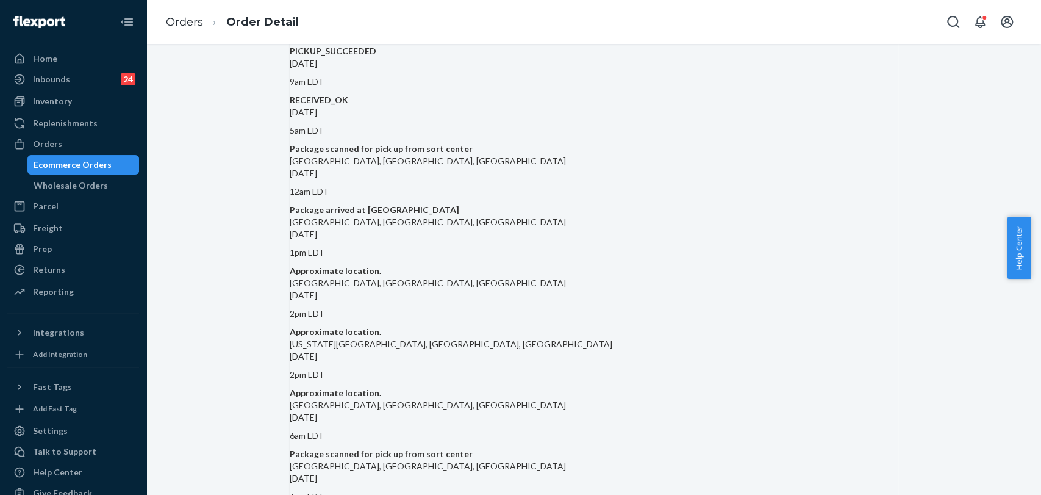
scroll to position [1128, 0]
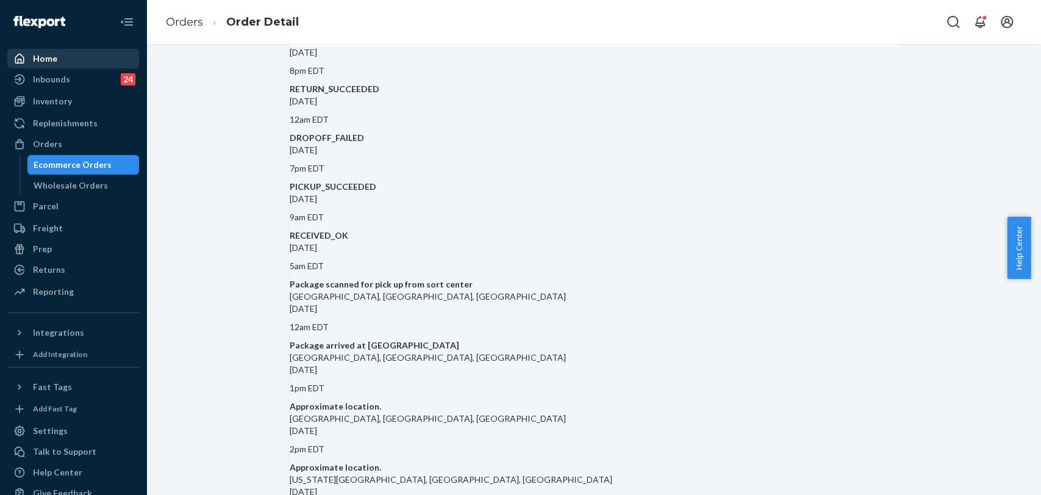
click at [34, 63] on div "Home" at bounding box center [45, 58] width 24 height 12
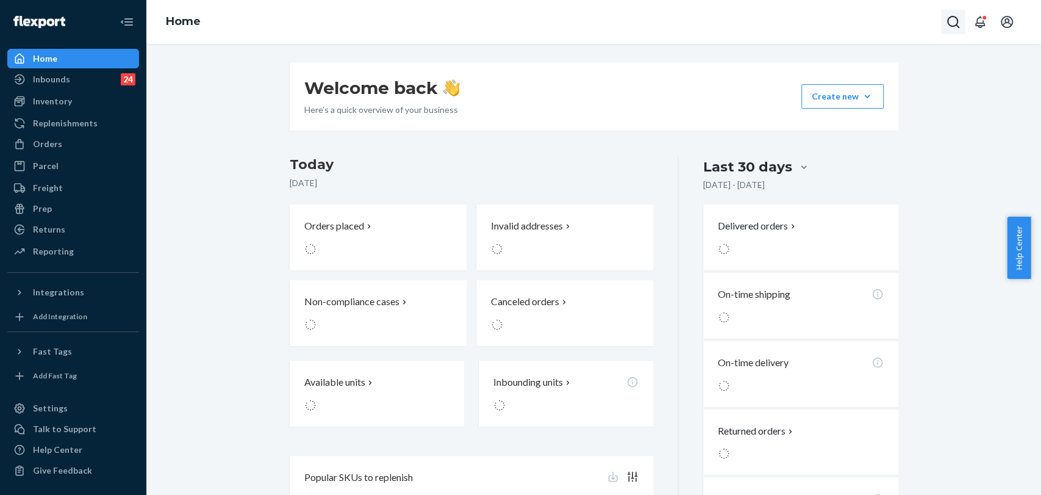
click at [953, 27] on icon "Open Search Box" at bounding box center [953, 22] width 15 height 15
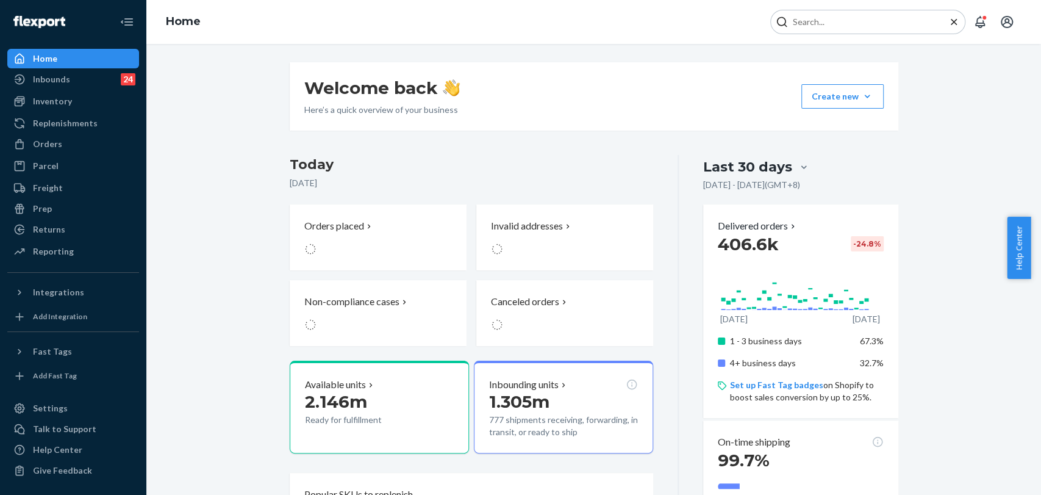
type input "#255191389"
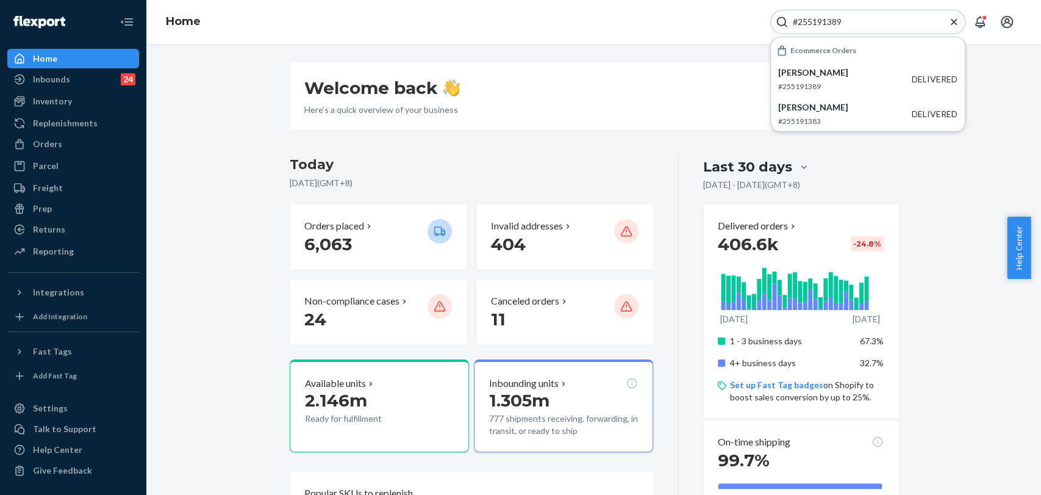
click at [781, 81] on p "#255191389" at bounding box center [845, 86] width 134 height 10
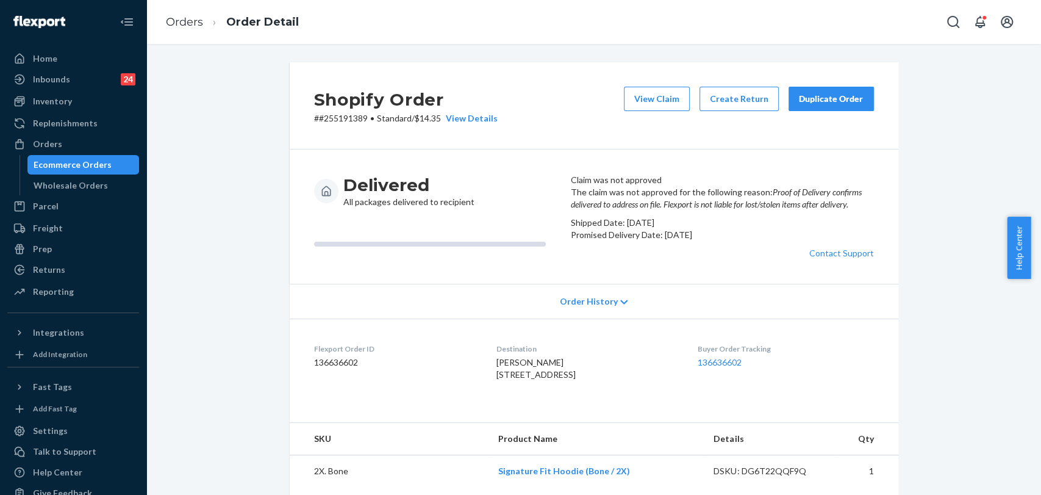
click at [823, 107] on button "Duplicate Order" at bounding box center [831, 99] width 85 height 24
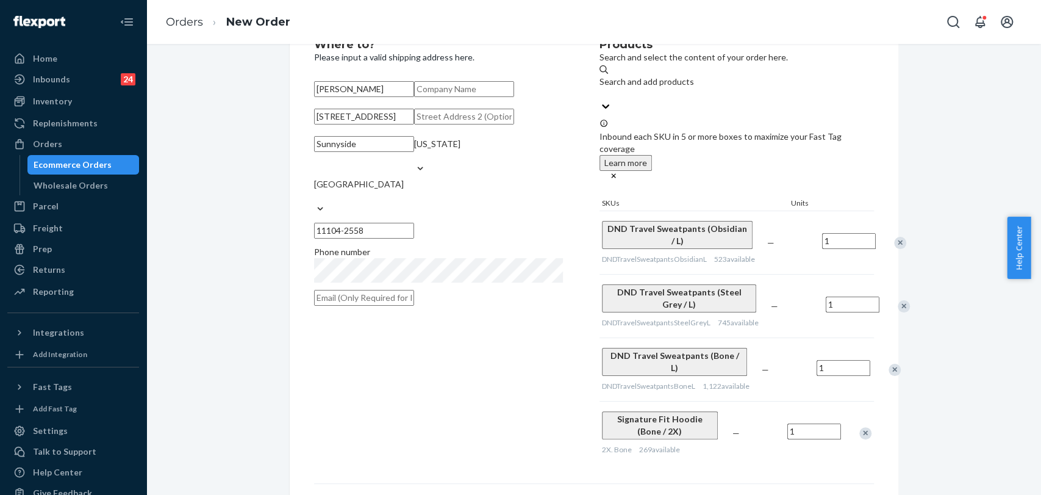
scroll to position [68, 0]
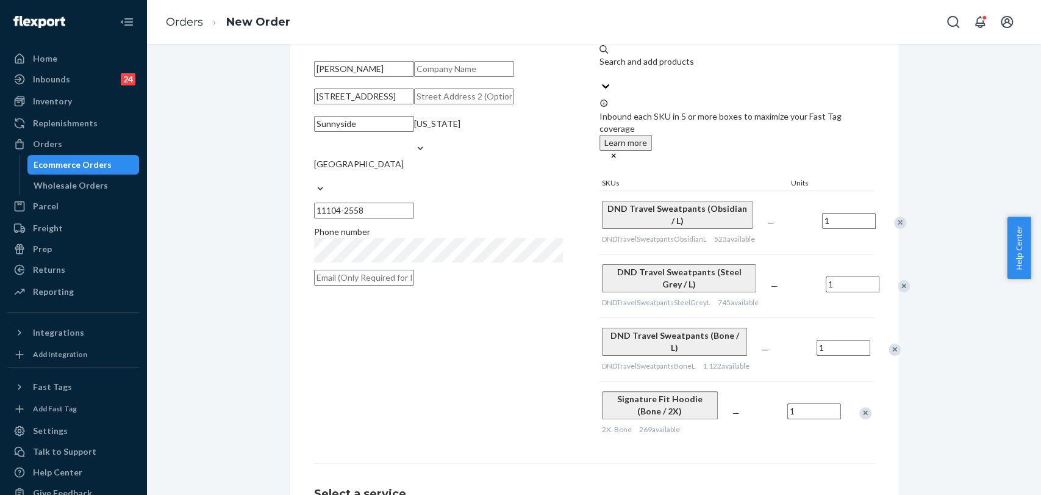
drag, startPoint x: 312, startPoint y: 137, endPoint x: 447, endPoint y: 131, distance: 134.9
click at [414, 104] on input "[STREET_ADDRESS]" at bounding box center [364, 96] width 100 height 16
paste input "[STREET_ADDRESS]"
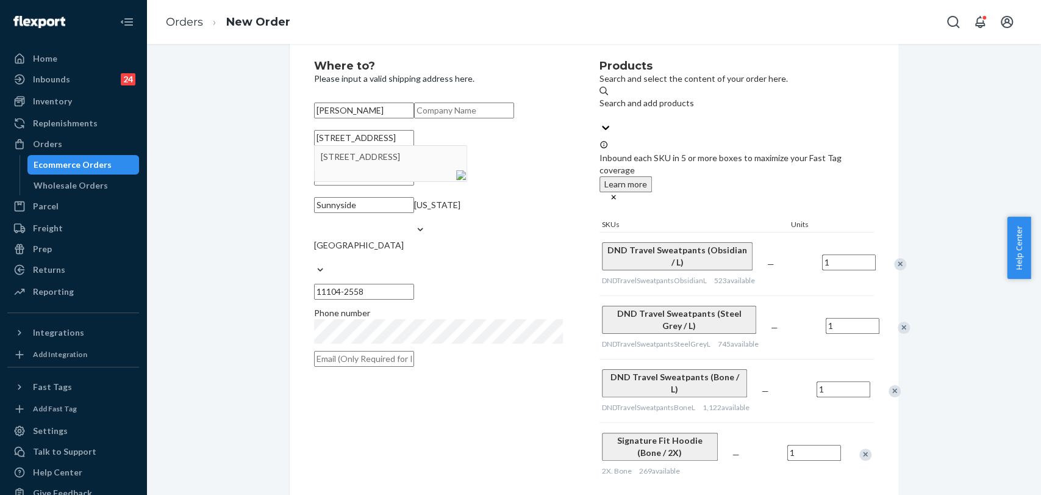
type input "[STREET_ADDRESS]"
type input "1821"
type input "Queens - [US_STATE]"
type input "11101"
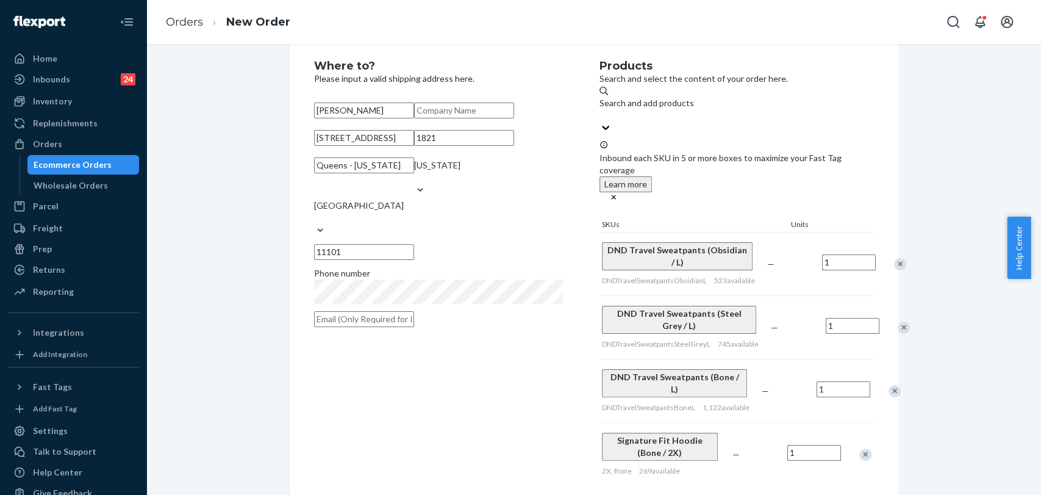
scroll to position [204, 0]
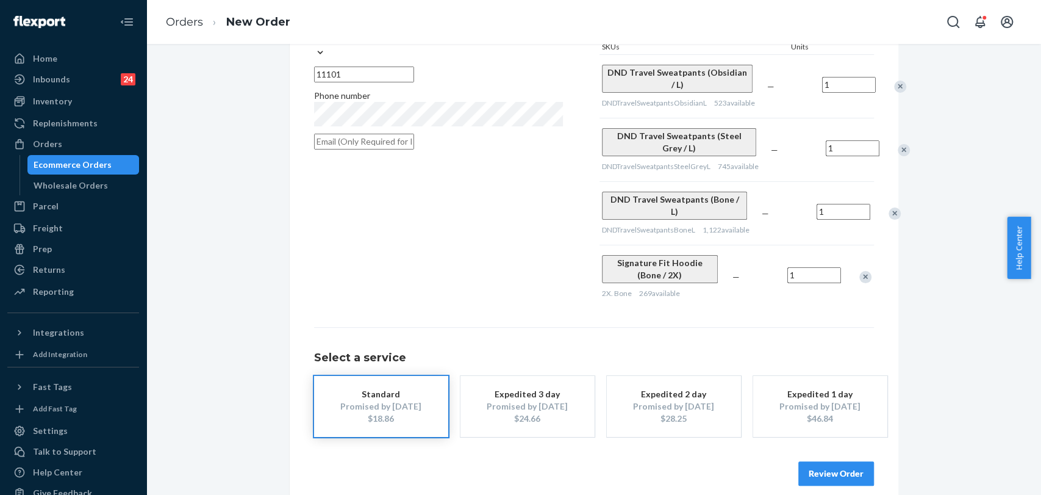
click at [829, 461] on button "Review Order" at bounding box center [836, 473] width 76 height 24
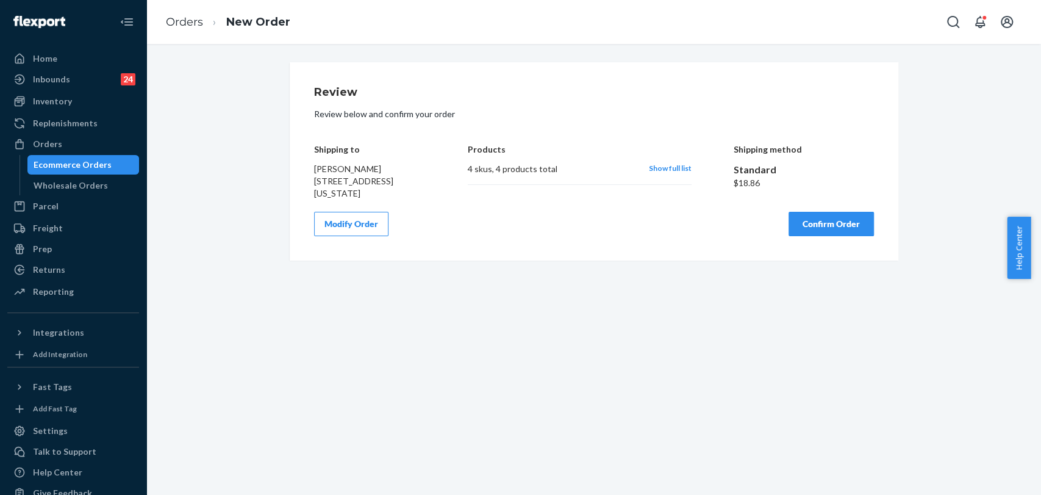
click at [349, 236] on button "Modify Order" at bounding box center [351, 224] width 74 height 24
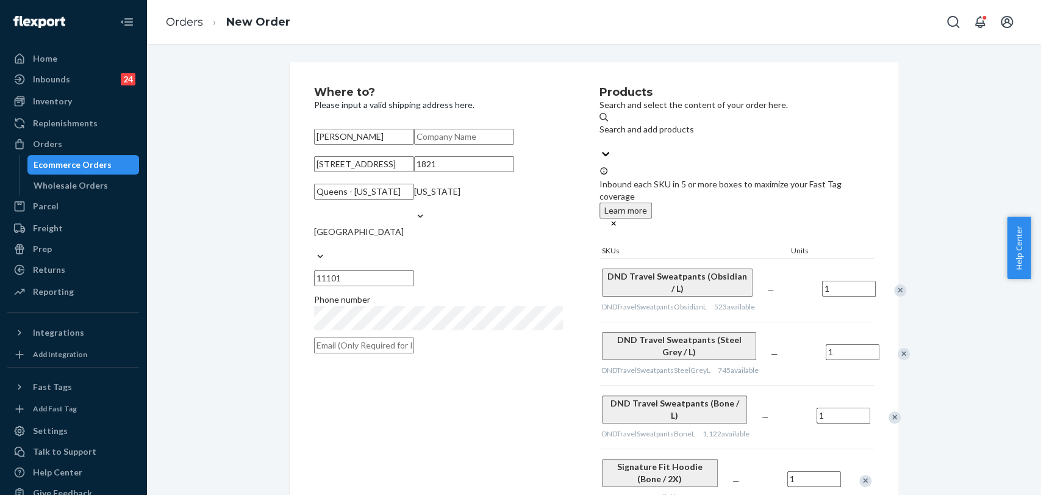
drag, startPoint x: 394, startPoint y: 275, endPoint x: 313, endPoint y: 274, distance: 81.1
click at [314, 199] on input "Queens - [US_STATE]" at bounding box center [364, 192] width 100 height 16
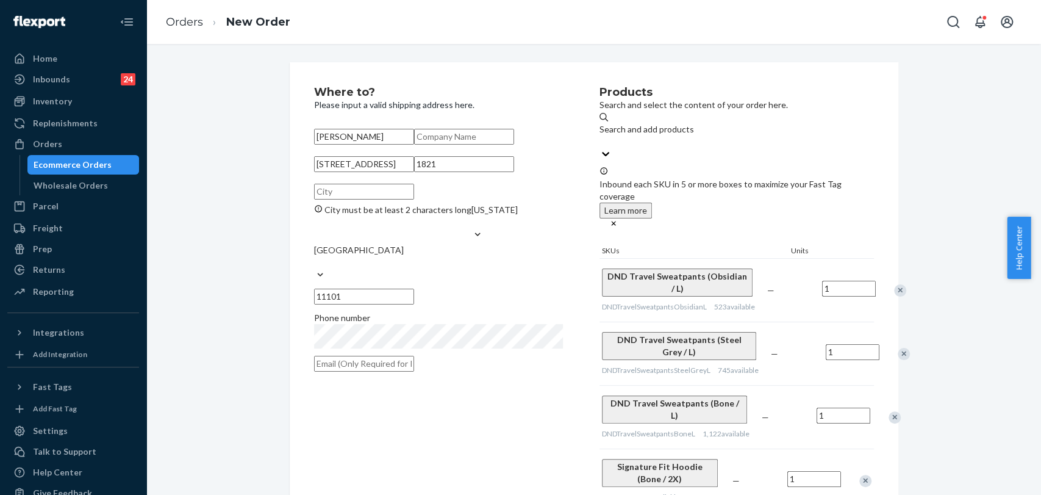
paste input "[GEOGRAPHIC_DATA]"
type input "[GEOGRAPHIC_DATA]"
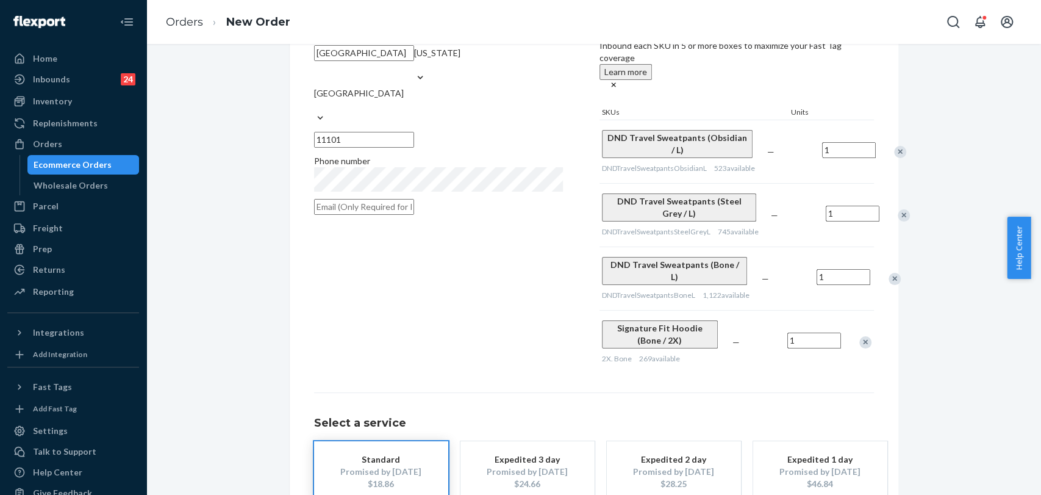
scroll to position [204, 0]
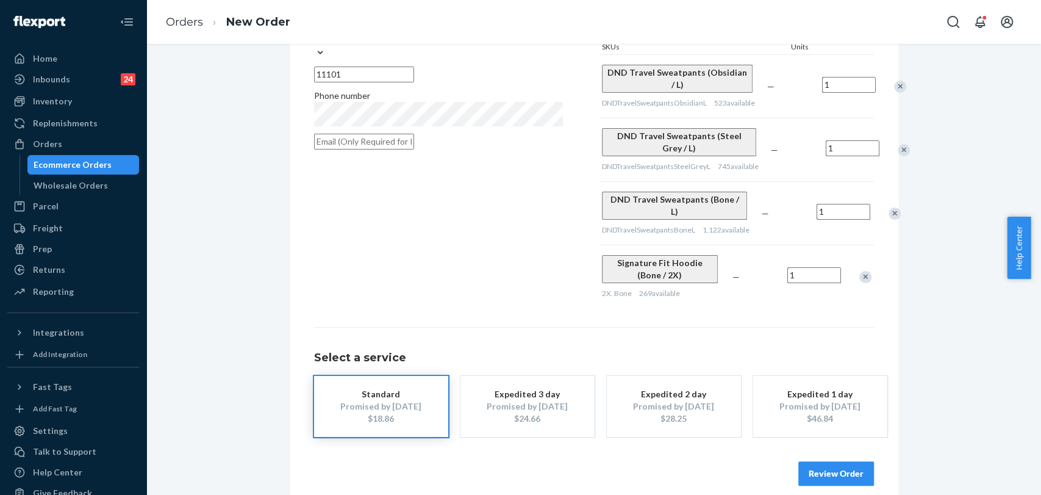
click at [834, 461] on button "Review Order" at bounding box center [836, 473] width 76 height 24
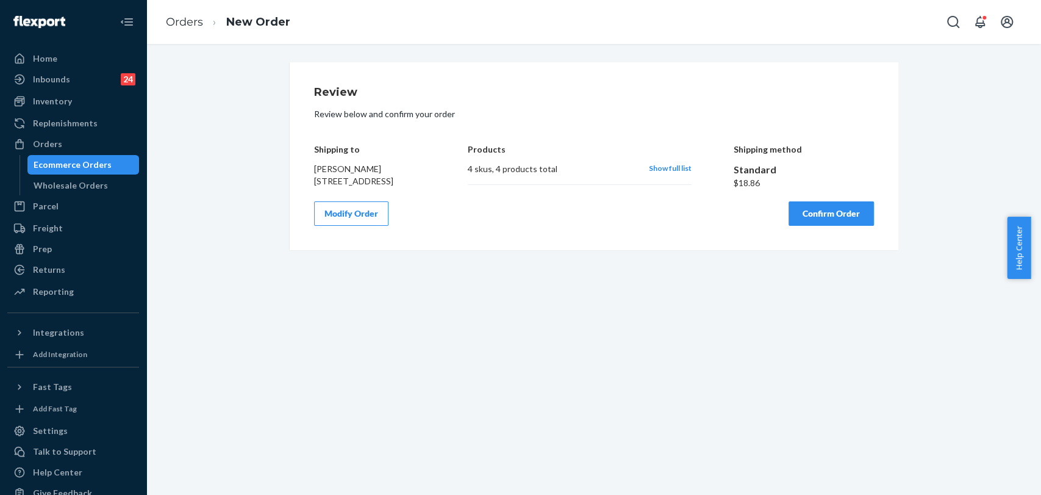
scroll to position [0, 0]
click at [842, 226] on button "Confirm Order" at bounding box center [831, 213] width 85 height 24
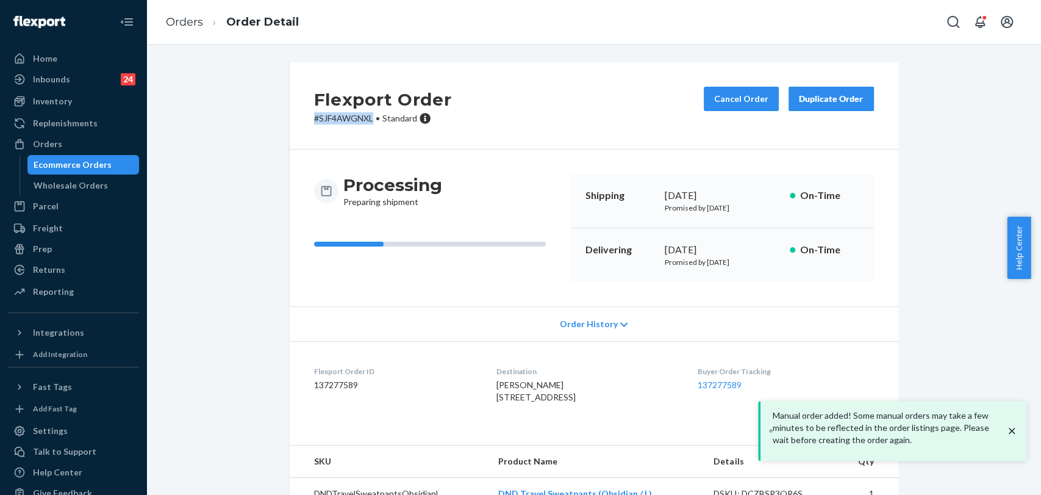
drag, startPoint x: 369, startPoint y: 116, endPoint x: 299, endPoint y: 118, distance: 69.6
click at [290, 118] on div "Flexport Order # SJF4AWGNXL • Standard Cancel Order Duplicate Order" at bounding box center [594, 105] width 609 height 87
copy p "# SJF4AWGNXL"
